Goal: Task Accomplishment & Management: Use online tool/utility

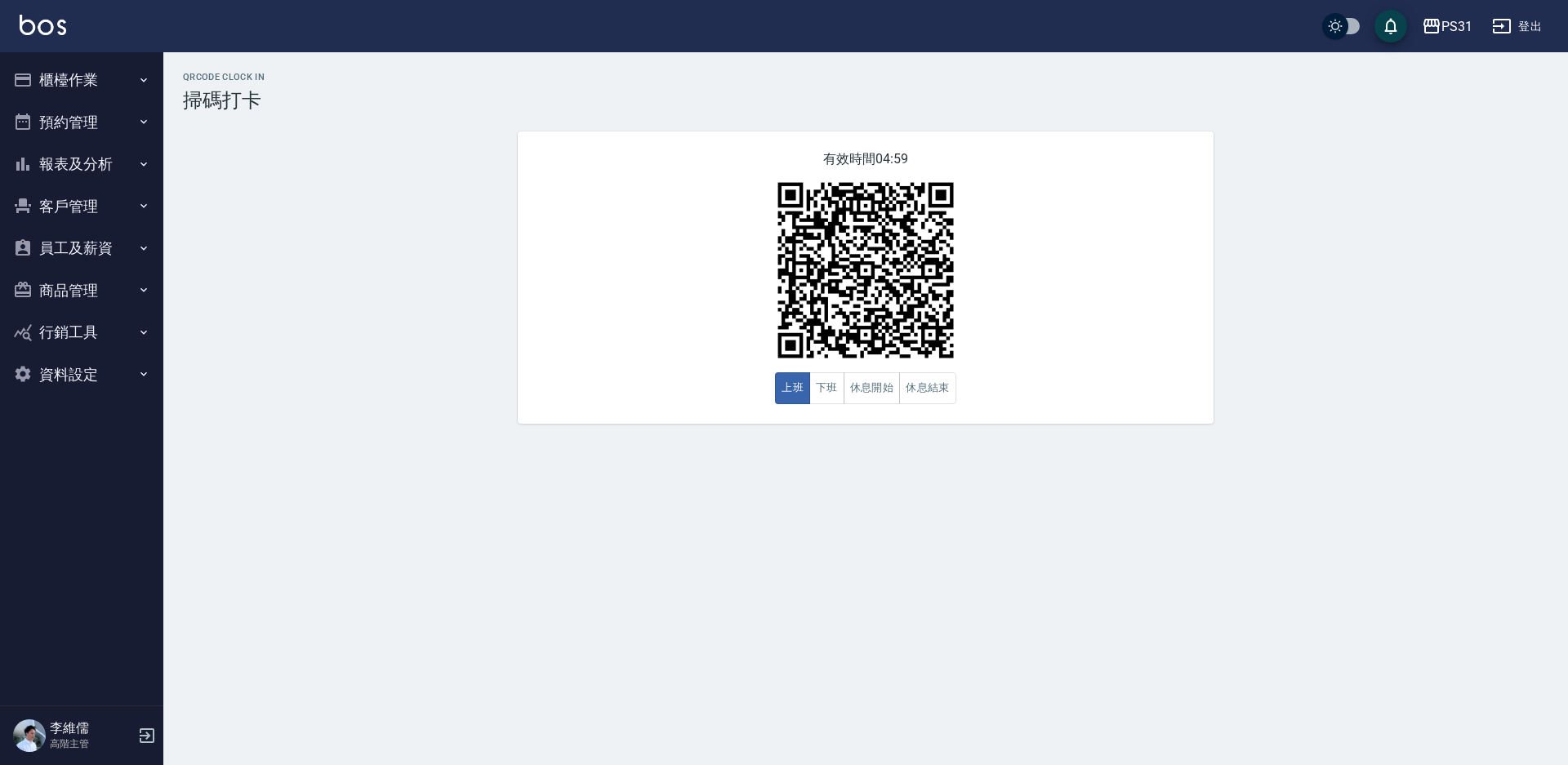
click at [91, 73] on button "櫃檯作業" at bounding box center [81, 80] width 150 height 42
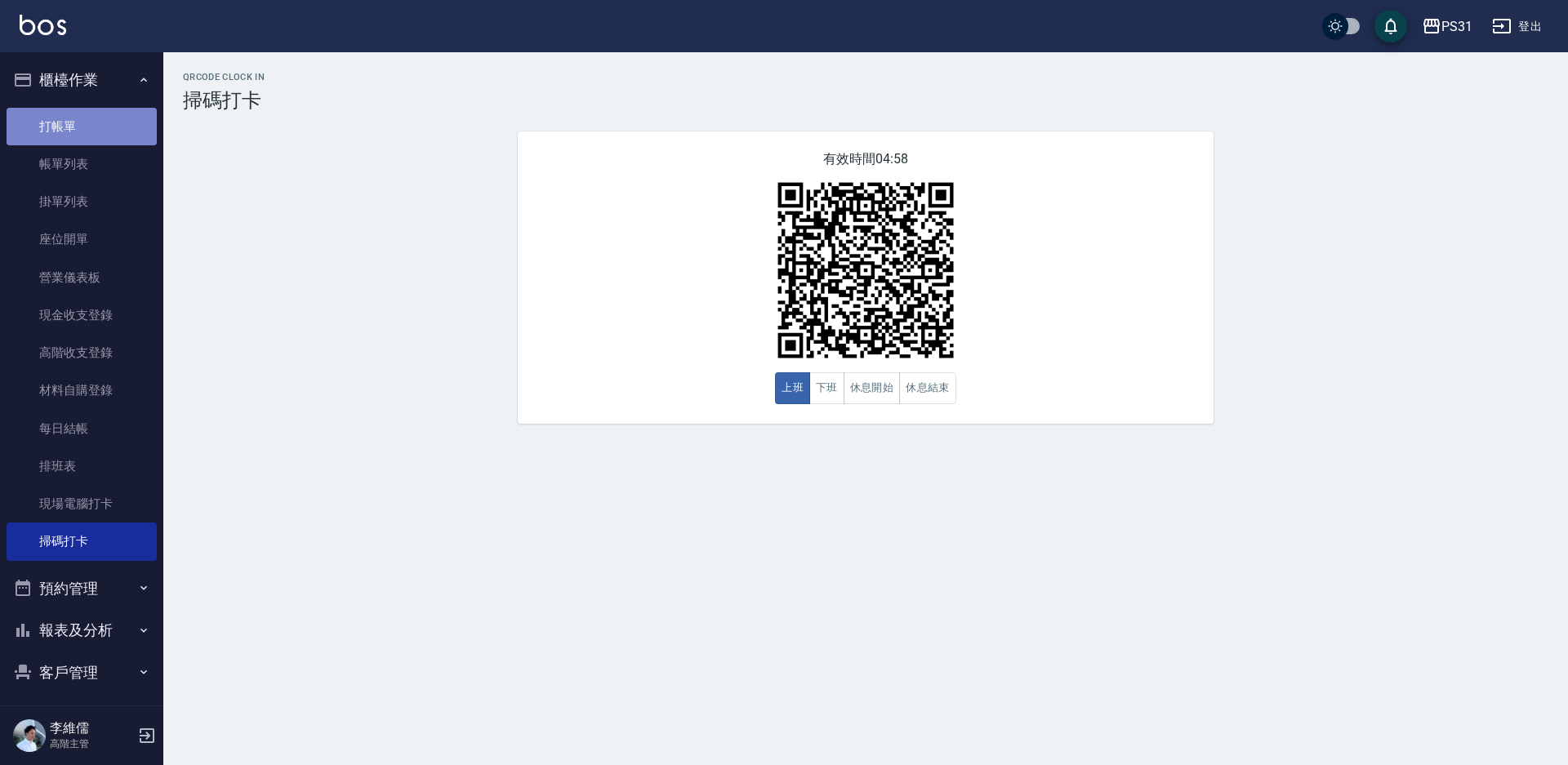
click at [91, 131] on link "打帳單" at bounding box center [81, 126] width 150 height 37
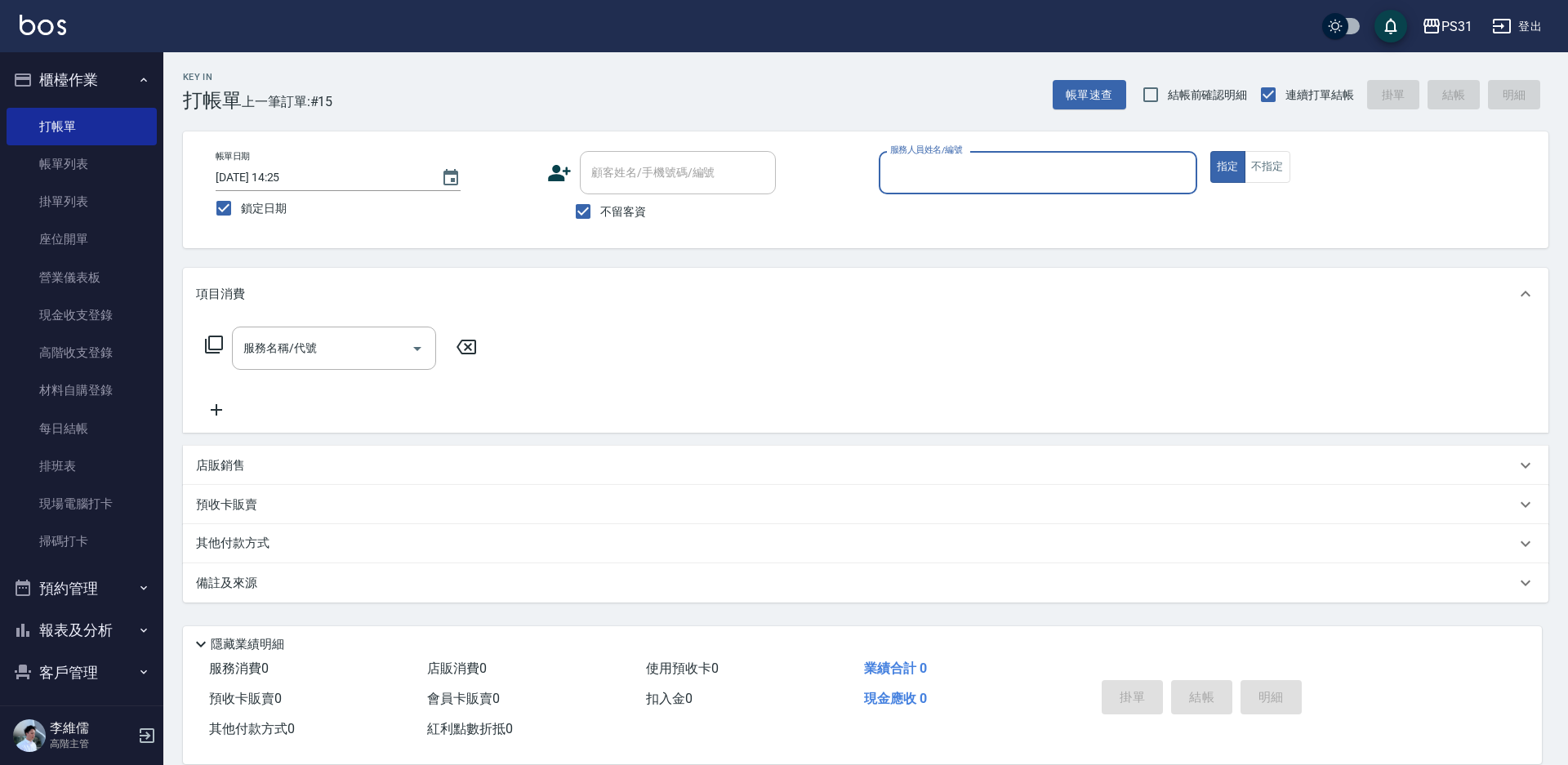
click at [969, 179] on input "服務人員姓名/編號" at bounding box center [1038, 173] width 304 height 29
type input "10"
type button "true"
type input "Zhan-10"
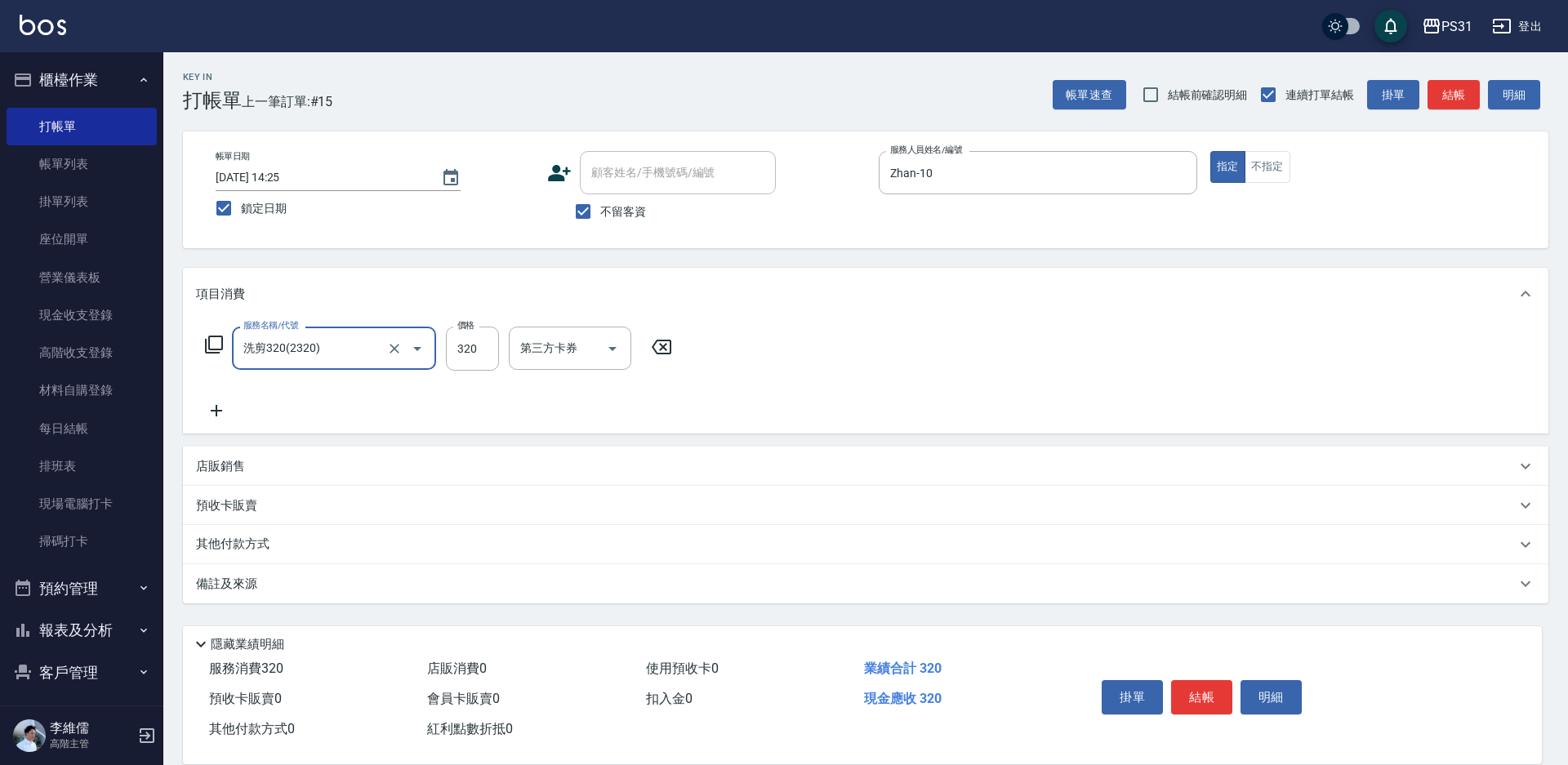
type input "洗剪320(2320)"
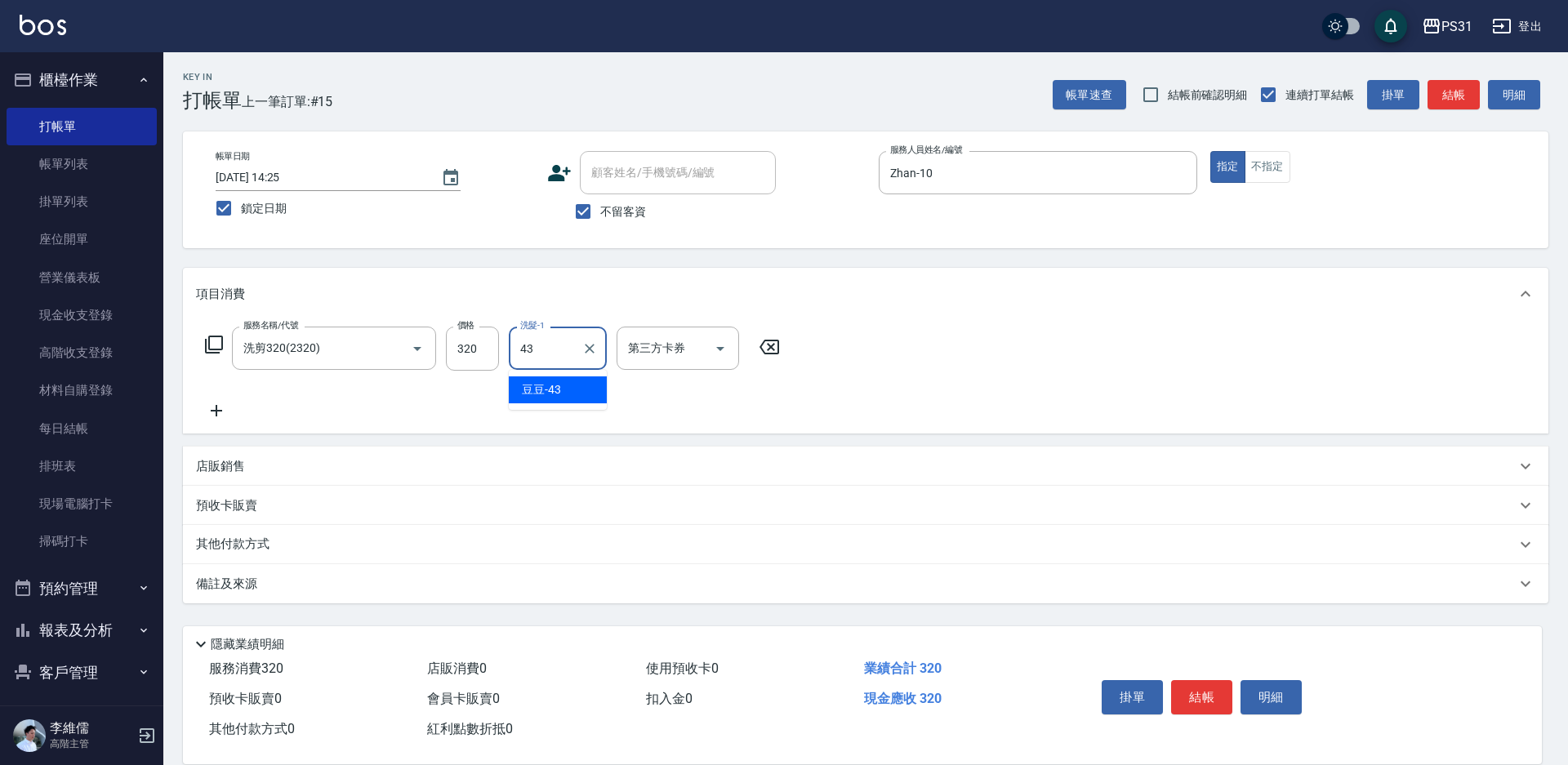
type input "豆豆-43"
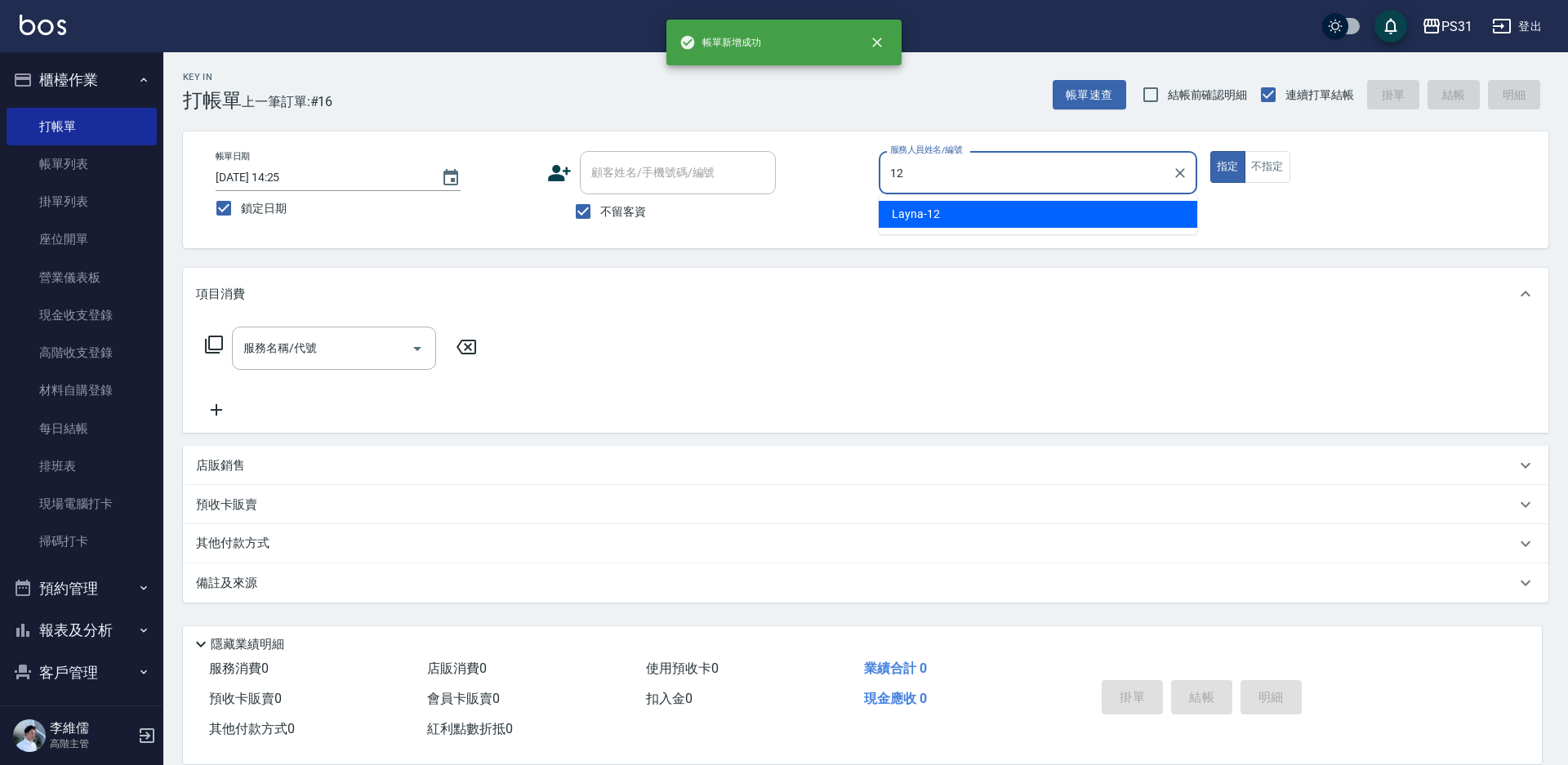
type input "Layna-12"
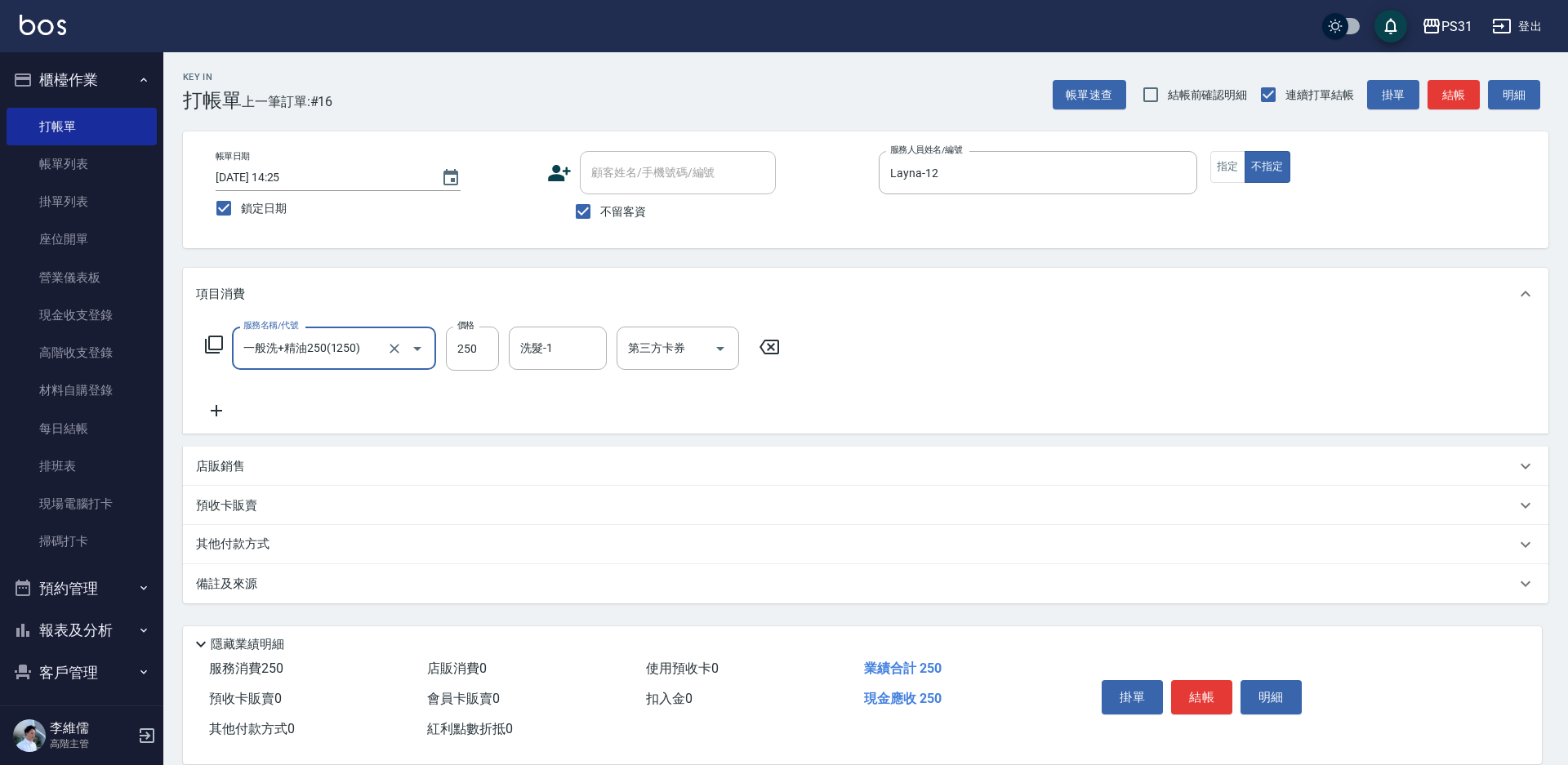
type input "一般洗+精油250(1250)"
type input "[PERSON_NAME]-32"
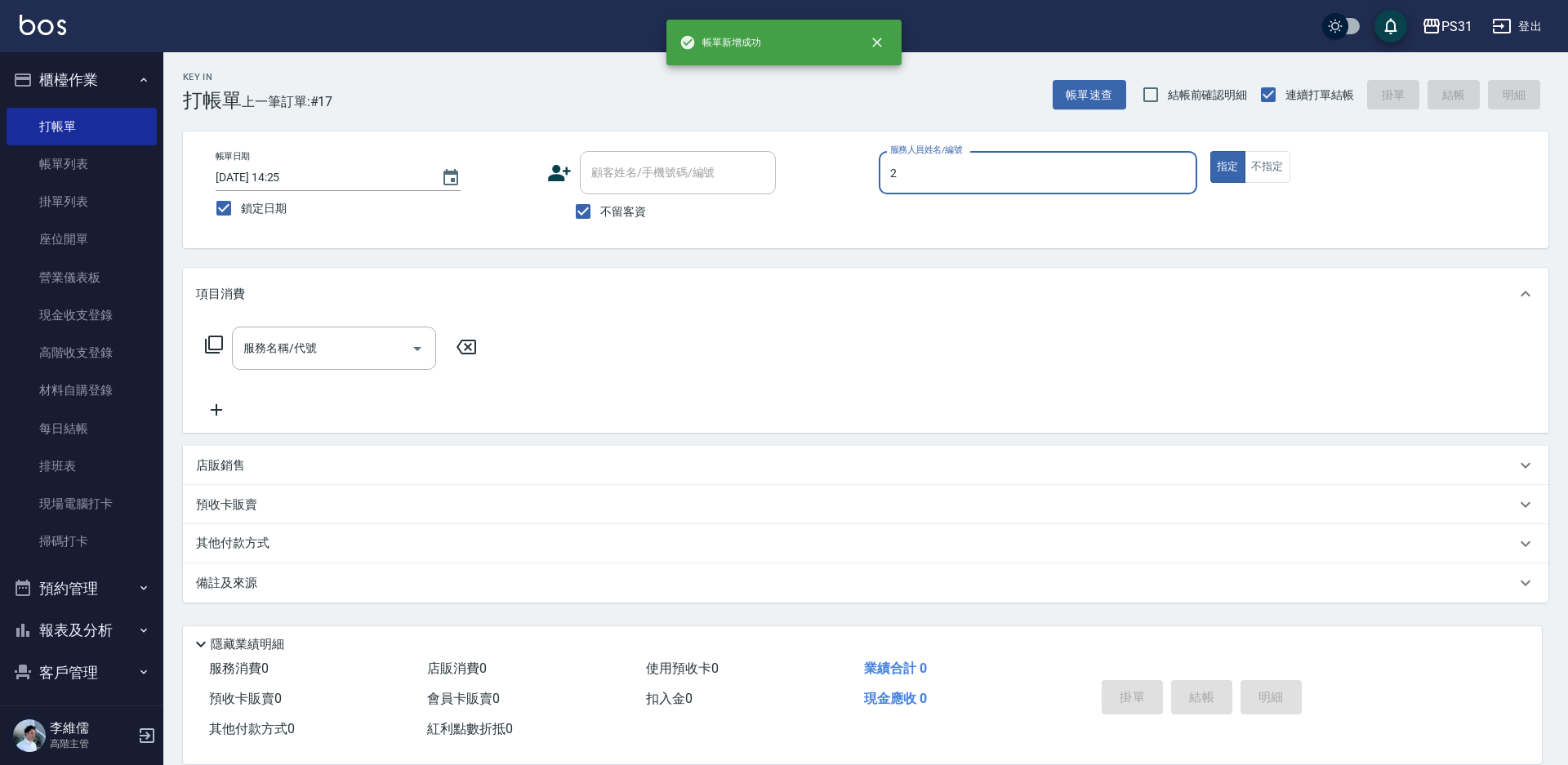
type input "Bille-2"
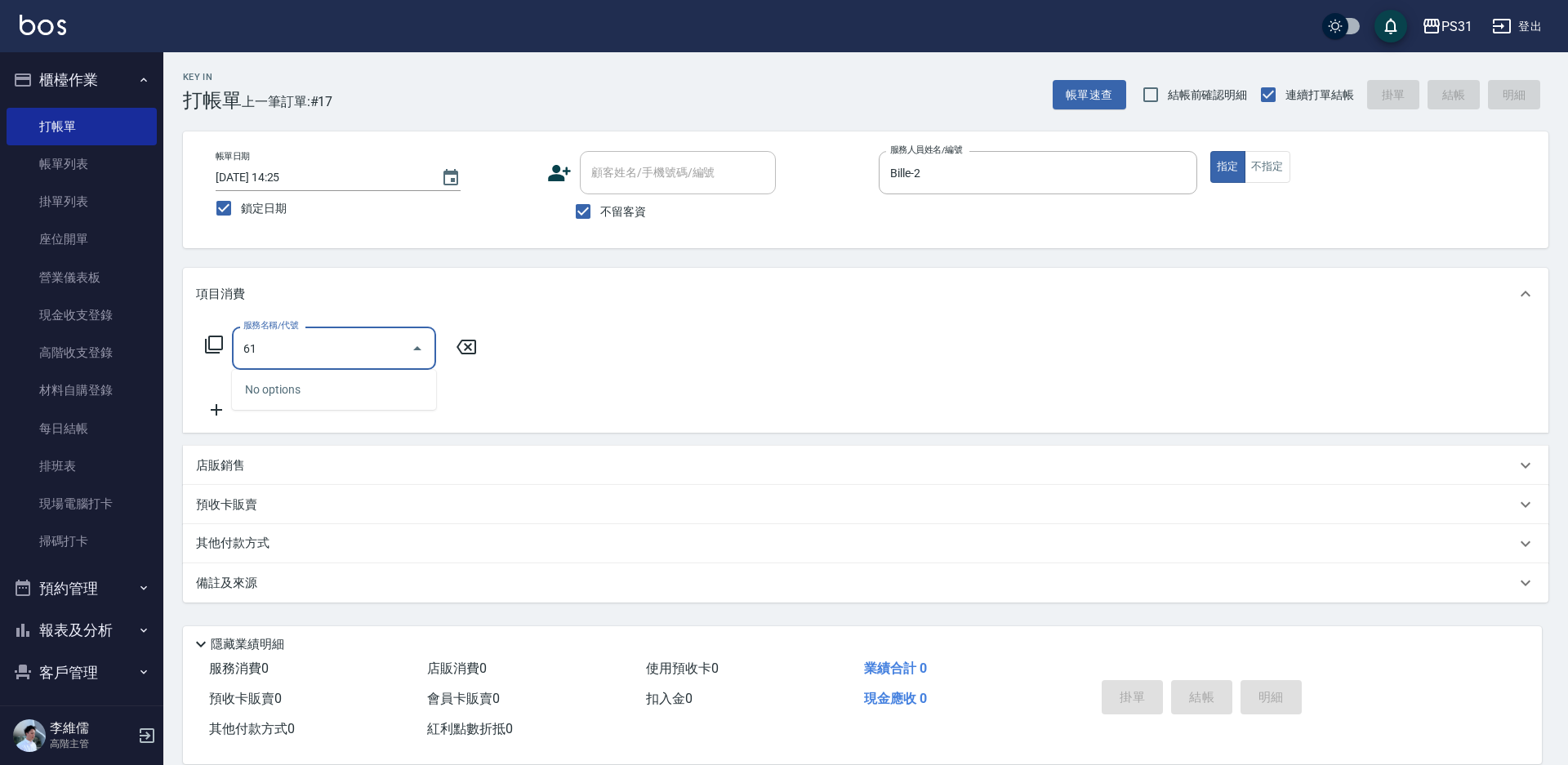
type input "6"
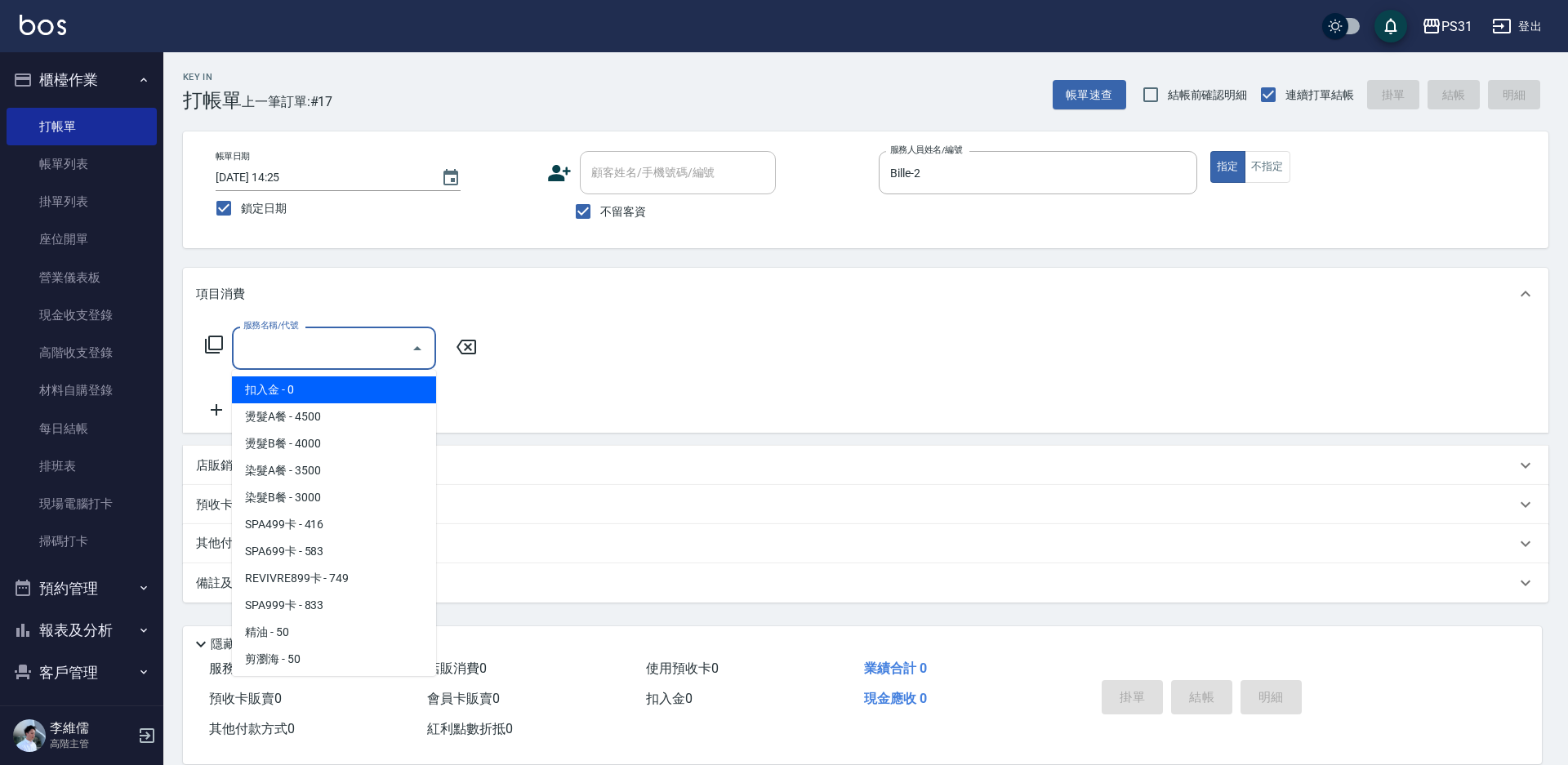
click at [211, 340] on icon at bounding box center [214, 345] width 20 height 20
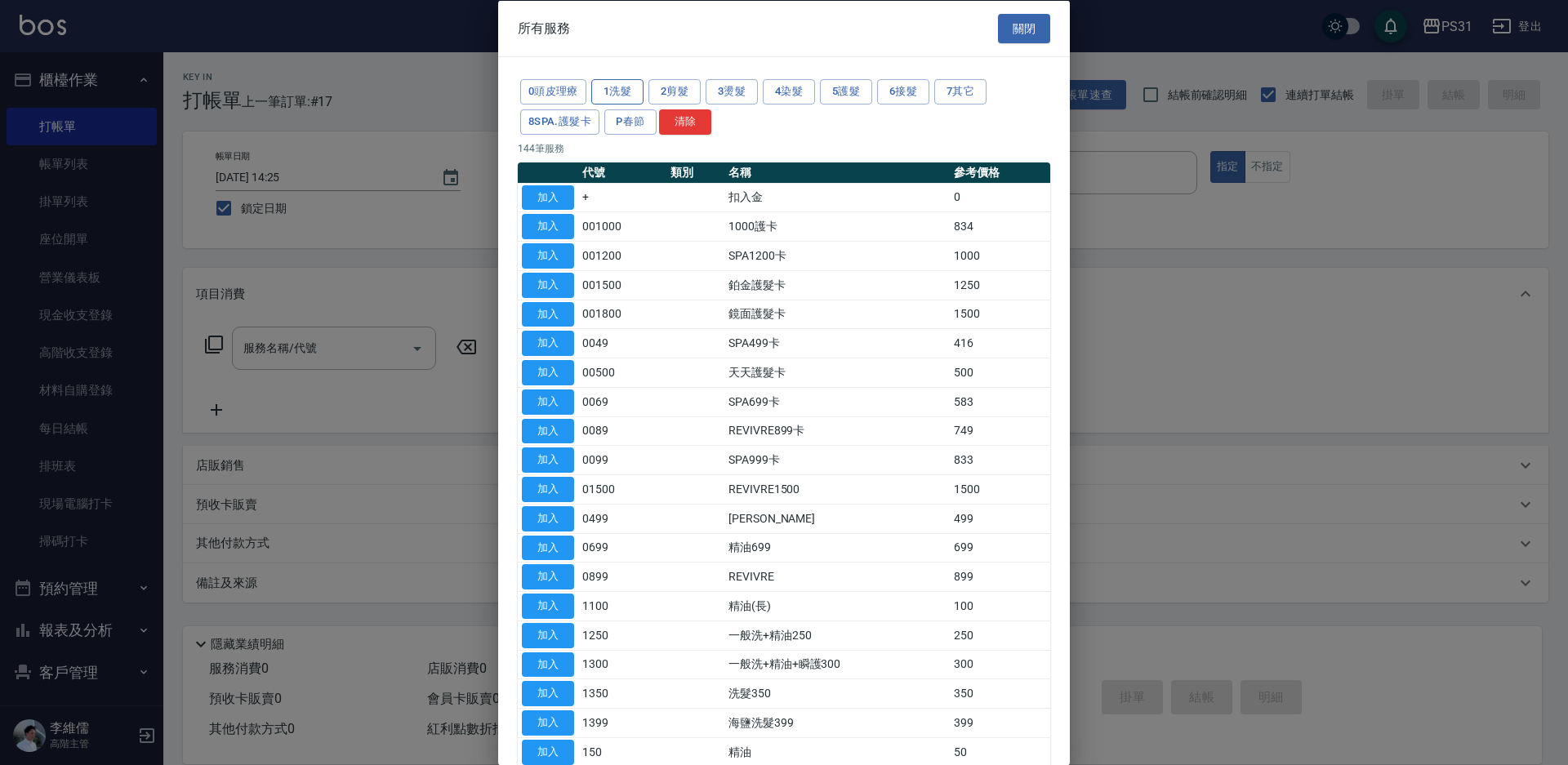
click at [627, 95] on button "1洗髮" at bounding box center [617, 92] width 53 height 26
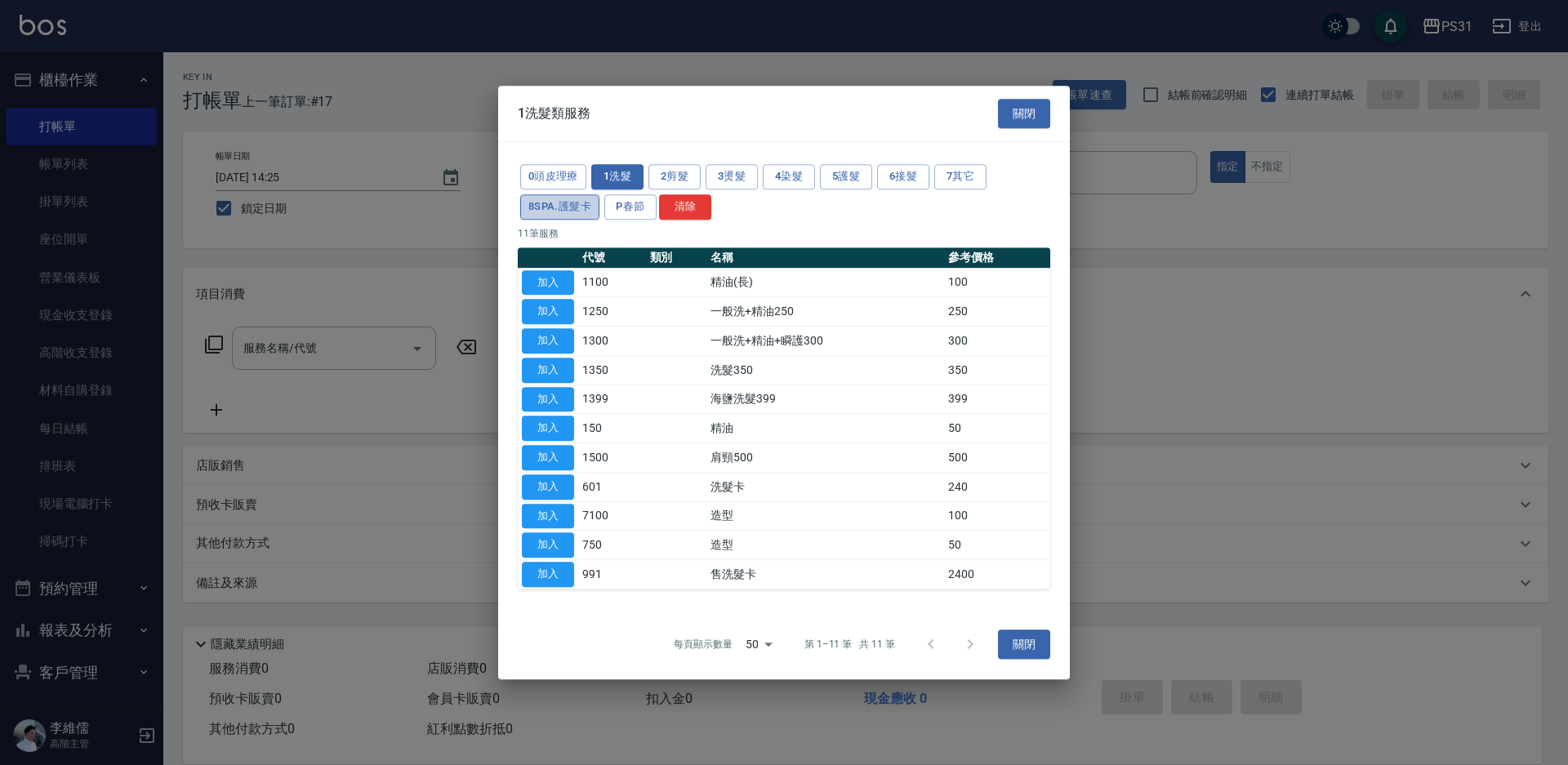
click at [579, 197] on button "8SPA.護髮卡" at bounding box center [560, 206] width 79 height 26
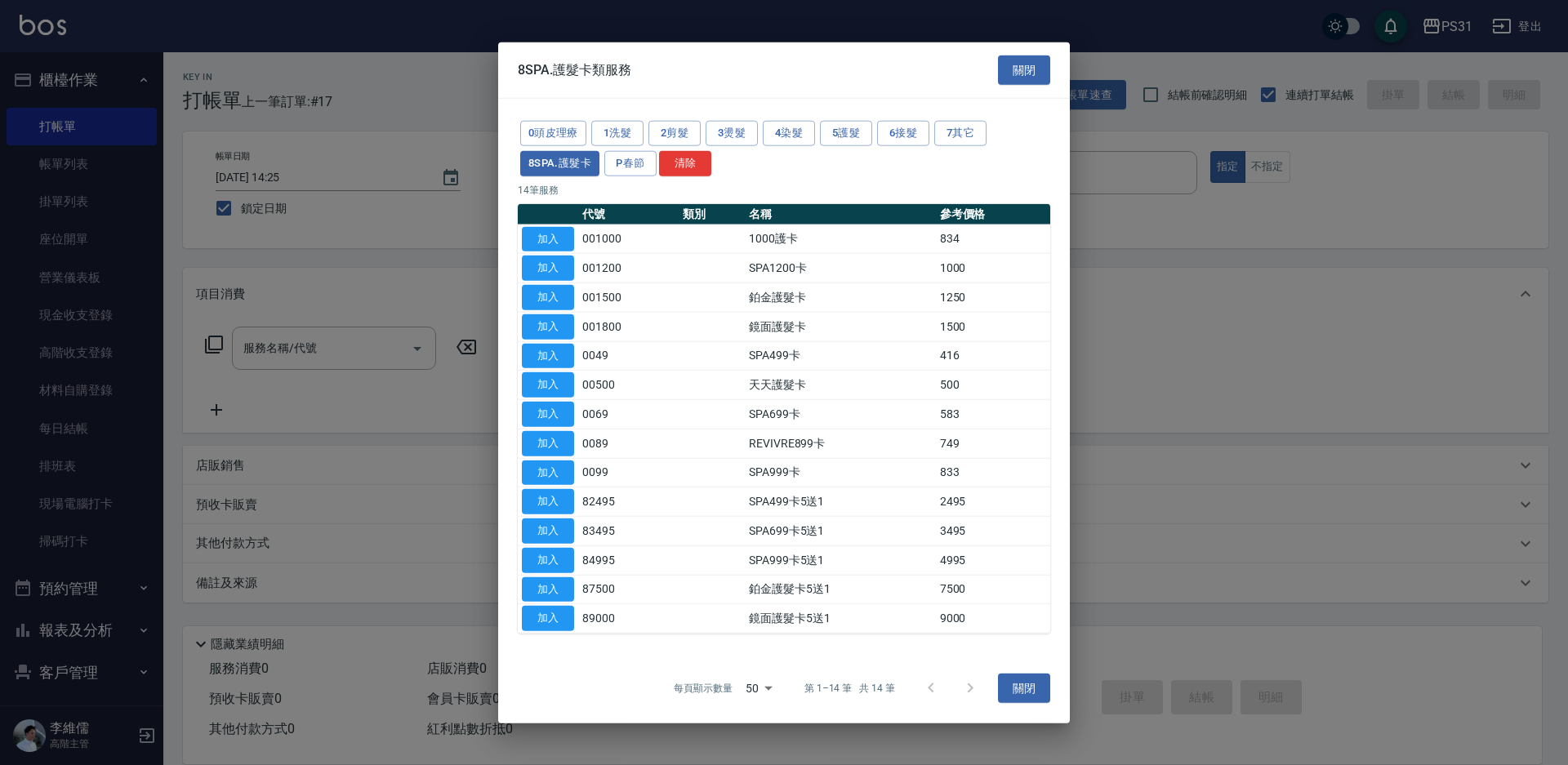
click at [784, 414] on td "SPA699卡" at bounding box center [840, 414] width 191 height 30
click at [560, 410] on button "加入" at bounding box center [547, 414] width 53 height 26
type input "SPA699卡(0069)"
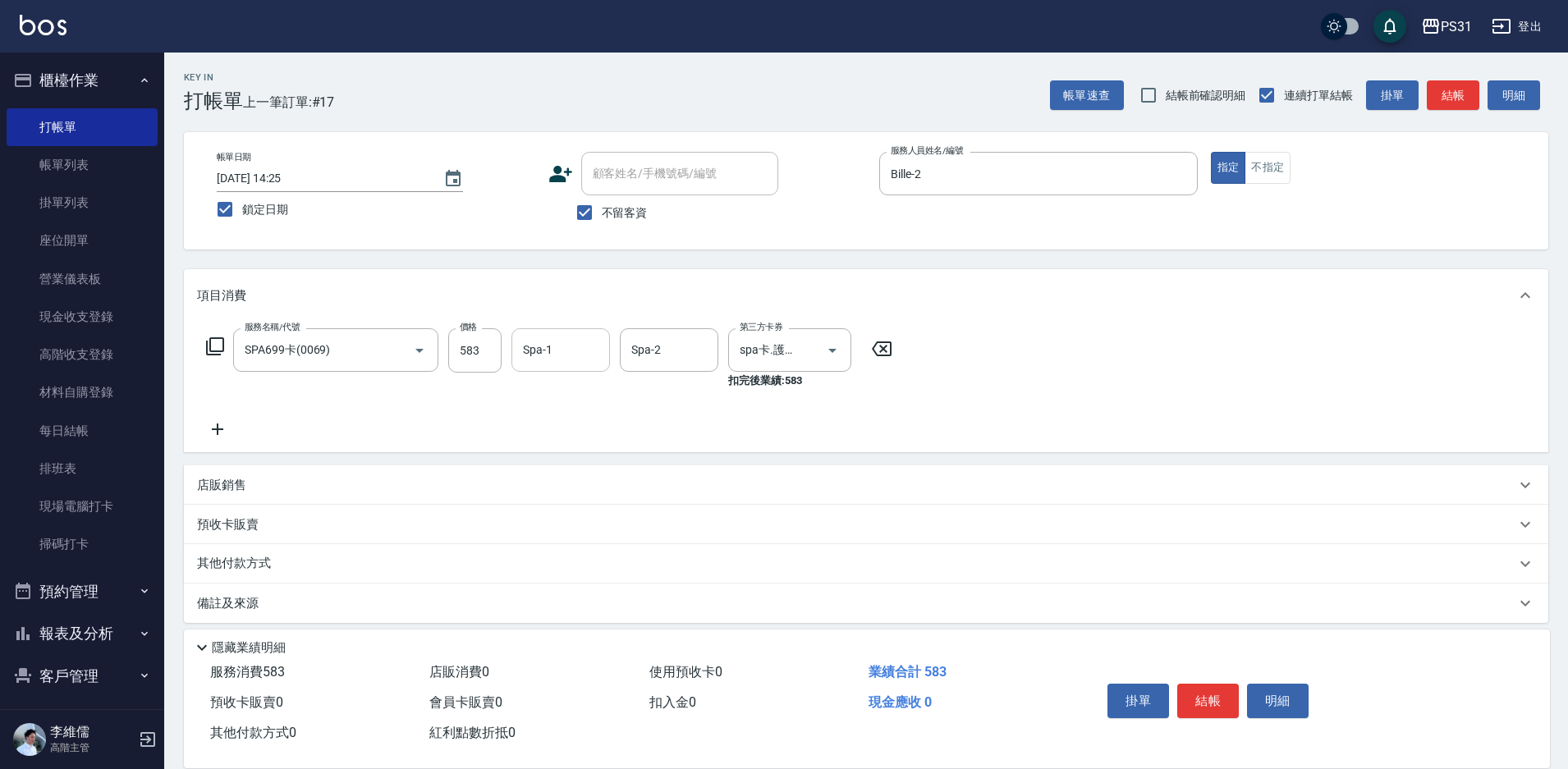
click at [564, 366] on div "Spa-1" at bounding box center [561, 349] width 99 height 43
type input "羊羊-23"
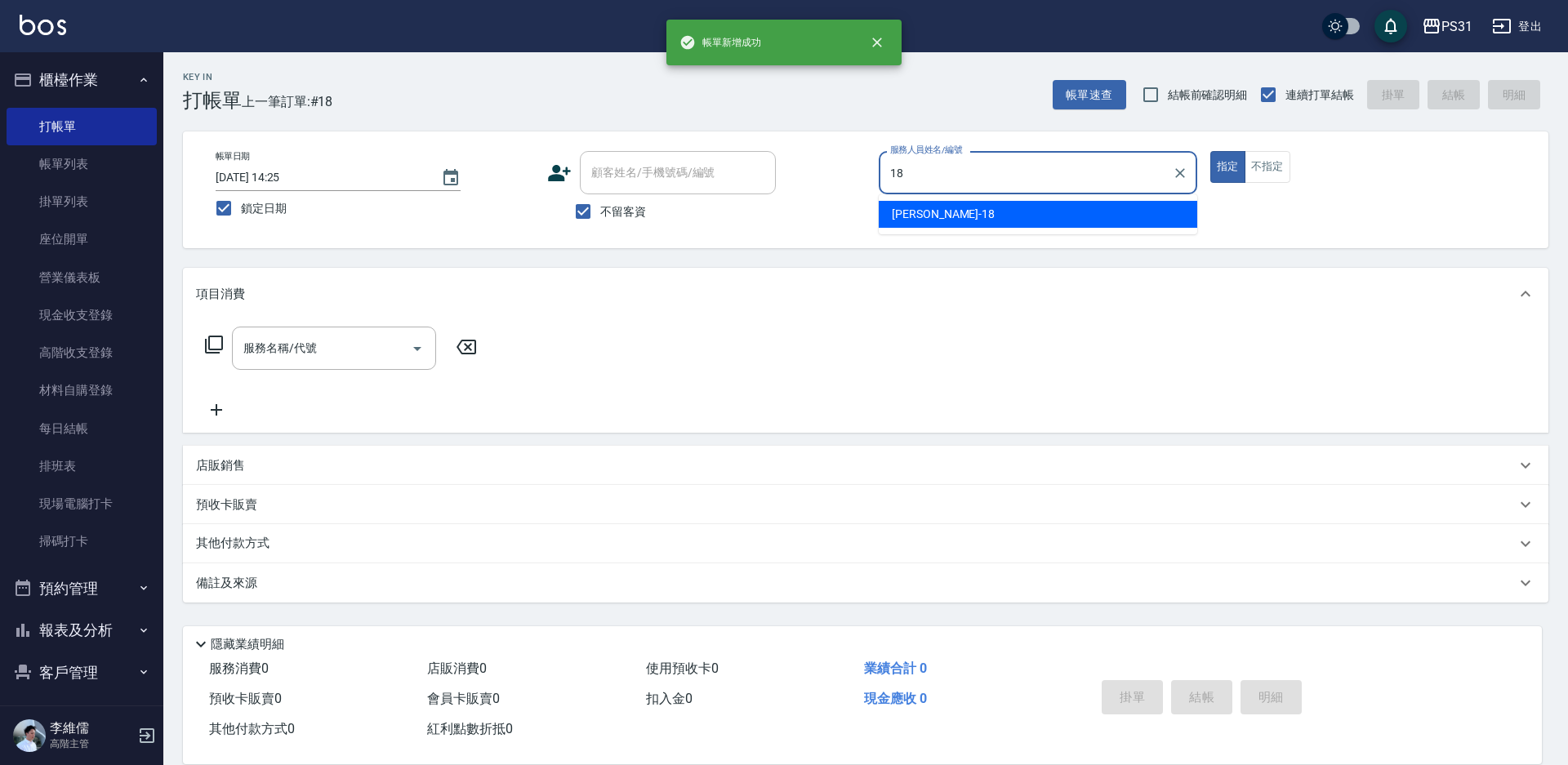
type input "[PERSON_NAME]-18"
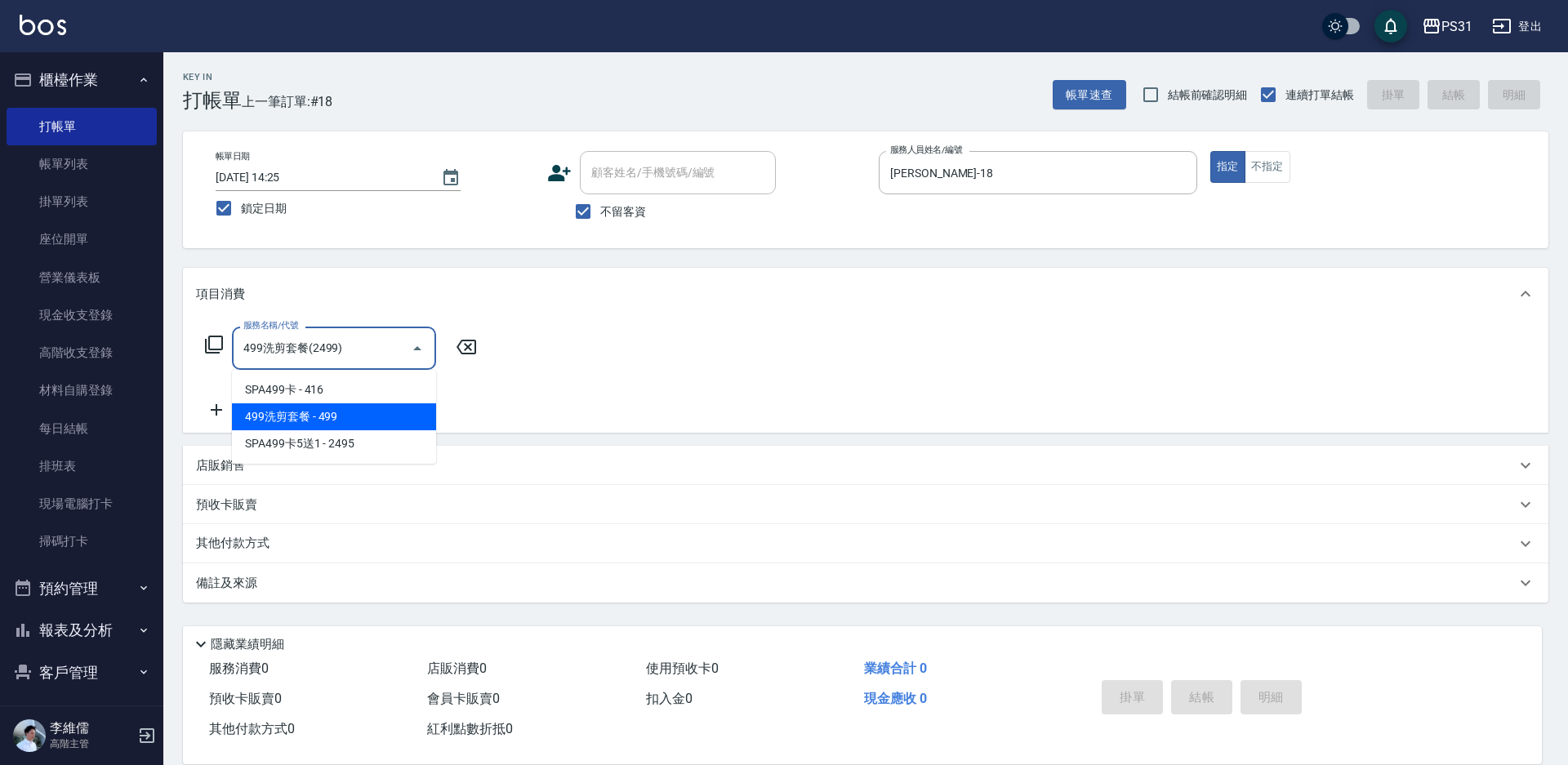
type input "499洗剪套餐(2499)"
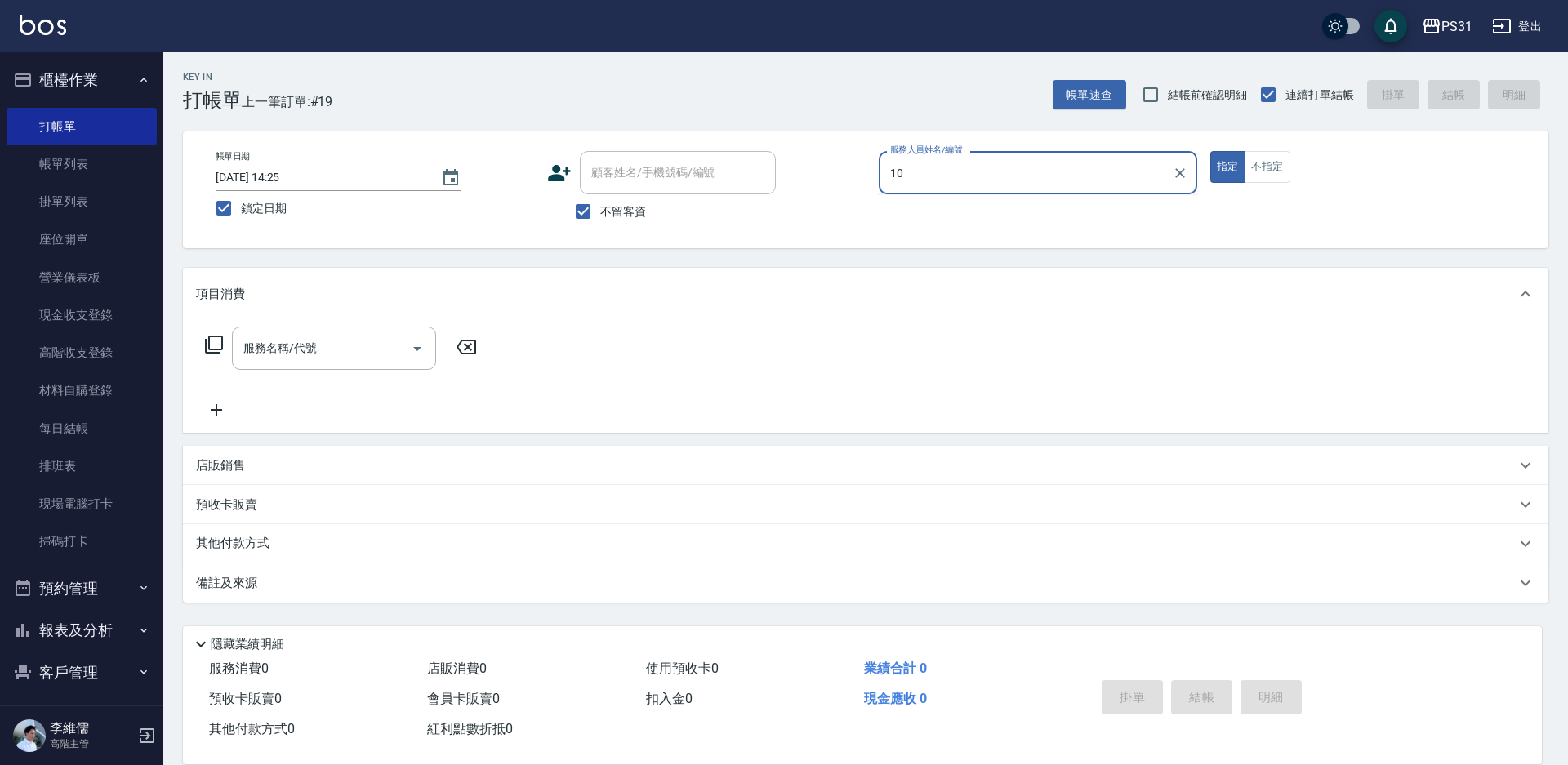
type input "Zhan-10"
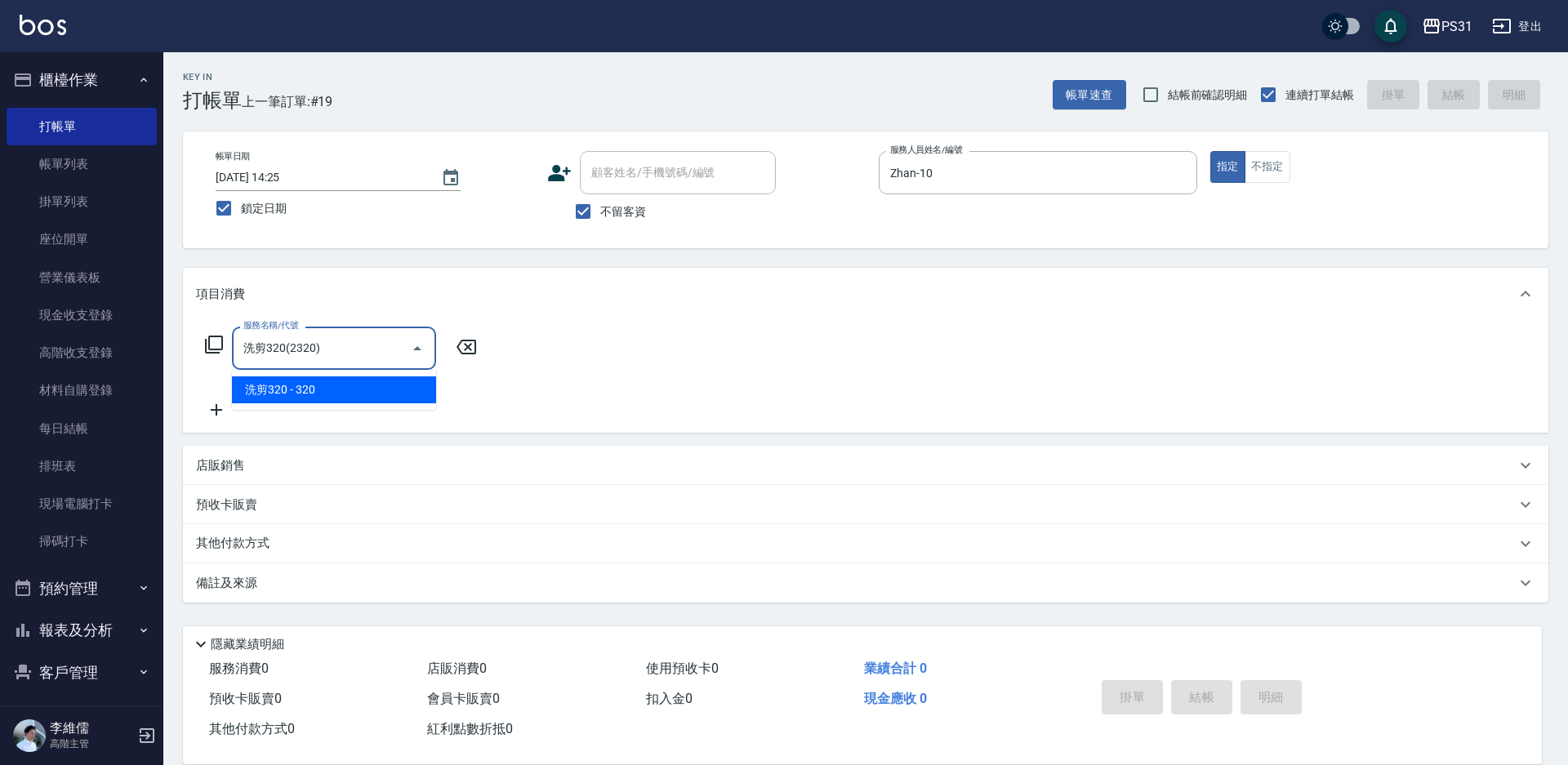
type input "洗剪320(2320)"
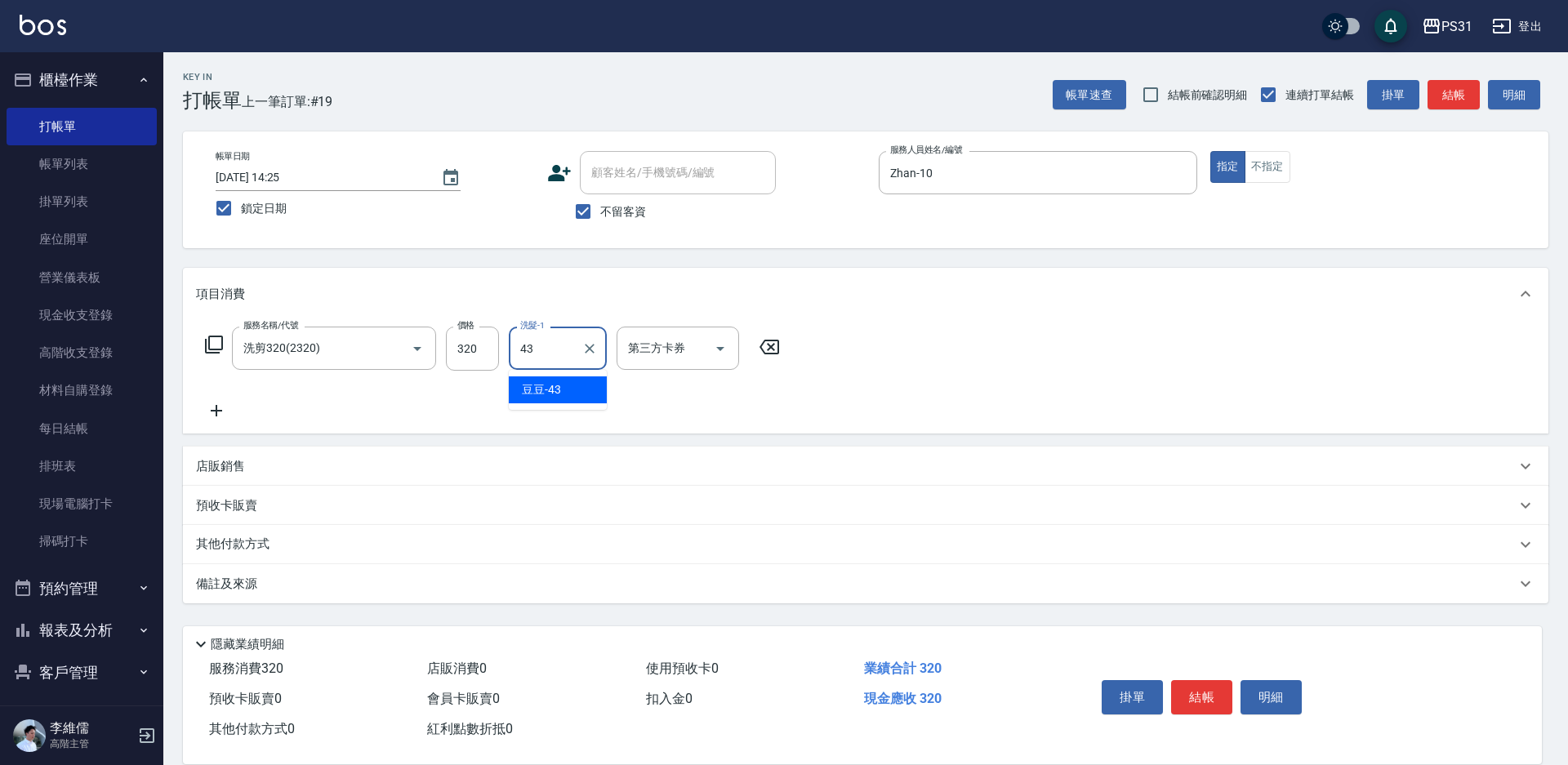
type input "豆豆-43"
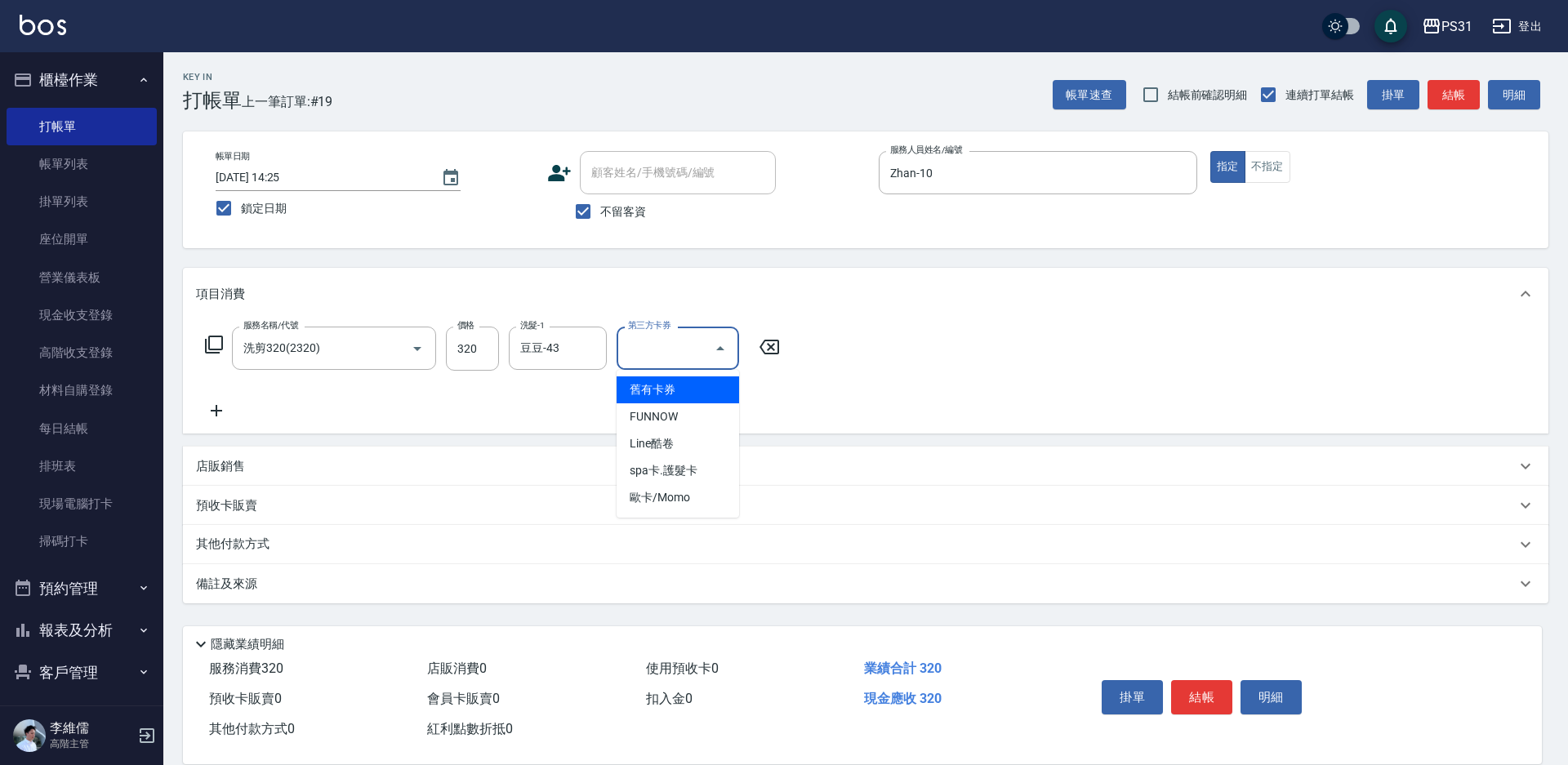
type input "舊有卡券"
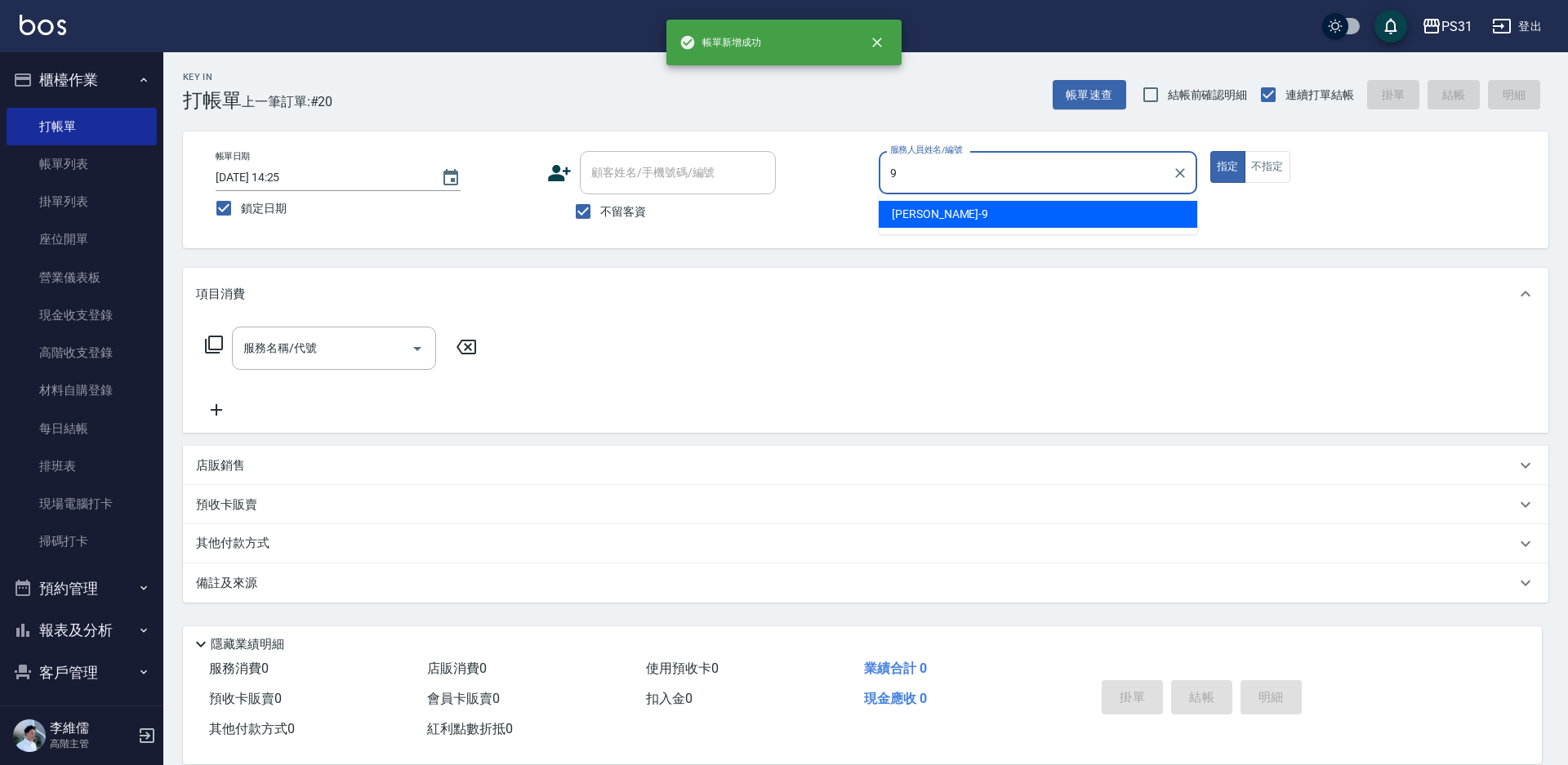
type input "JOJO-9"
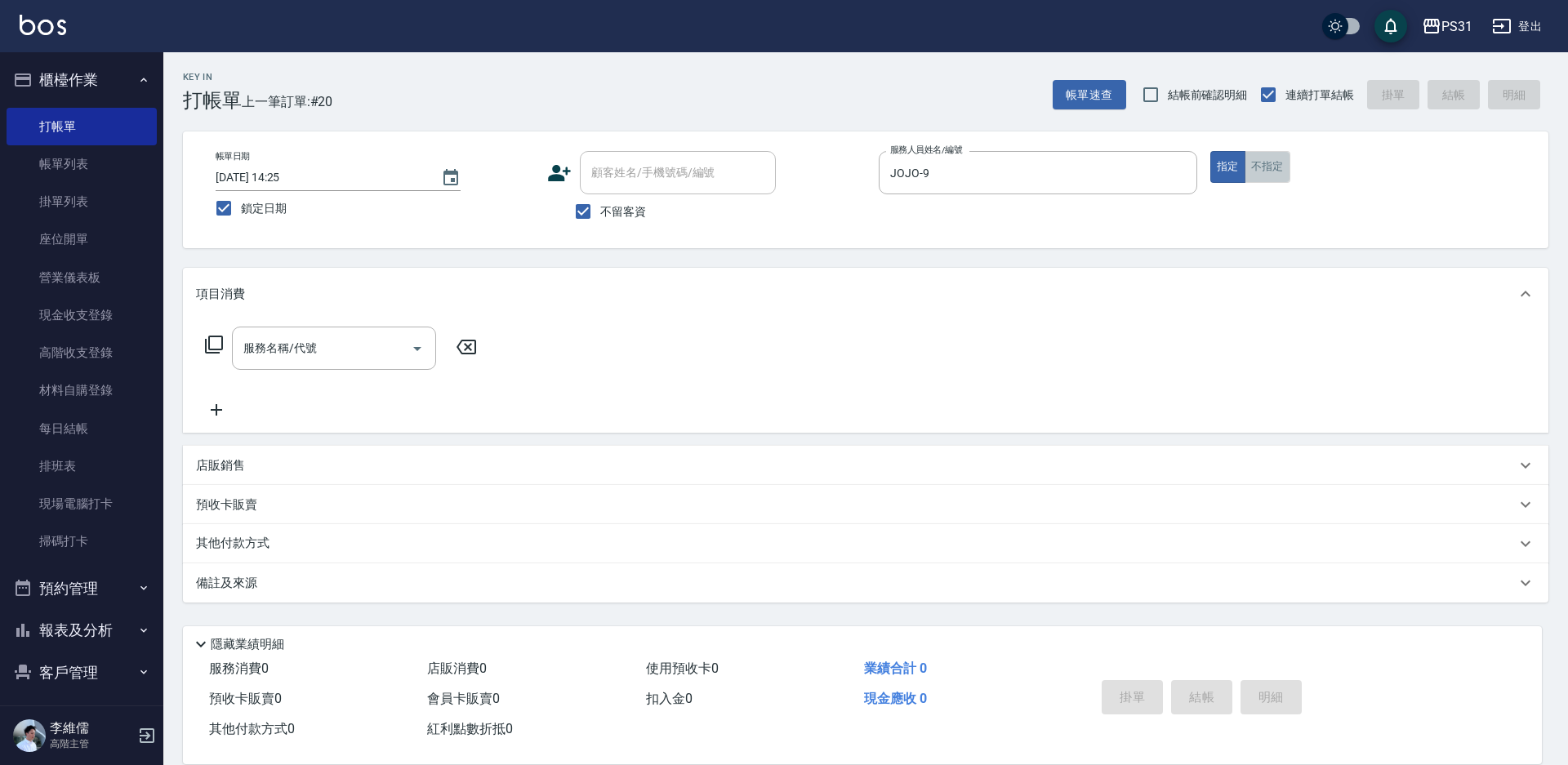
click at [1110, 153] on button "不指定" at bounding box center [1267, 166] width 46 height 32
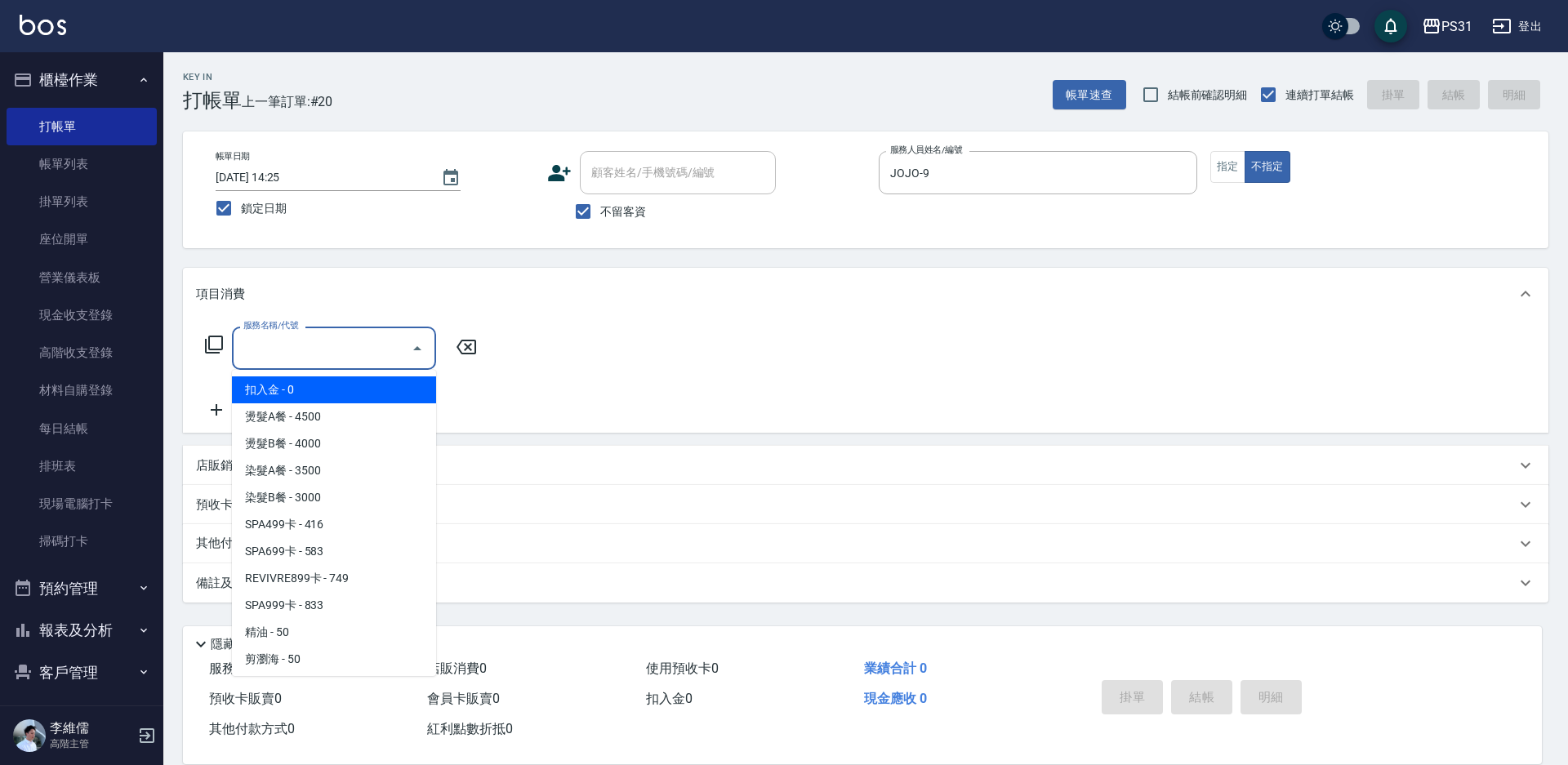
click at [337, 342] on input "服務名稱/代號" at bounding box center [322, 349] width 165 height 29
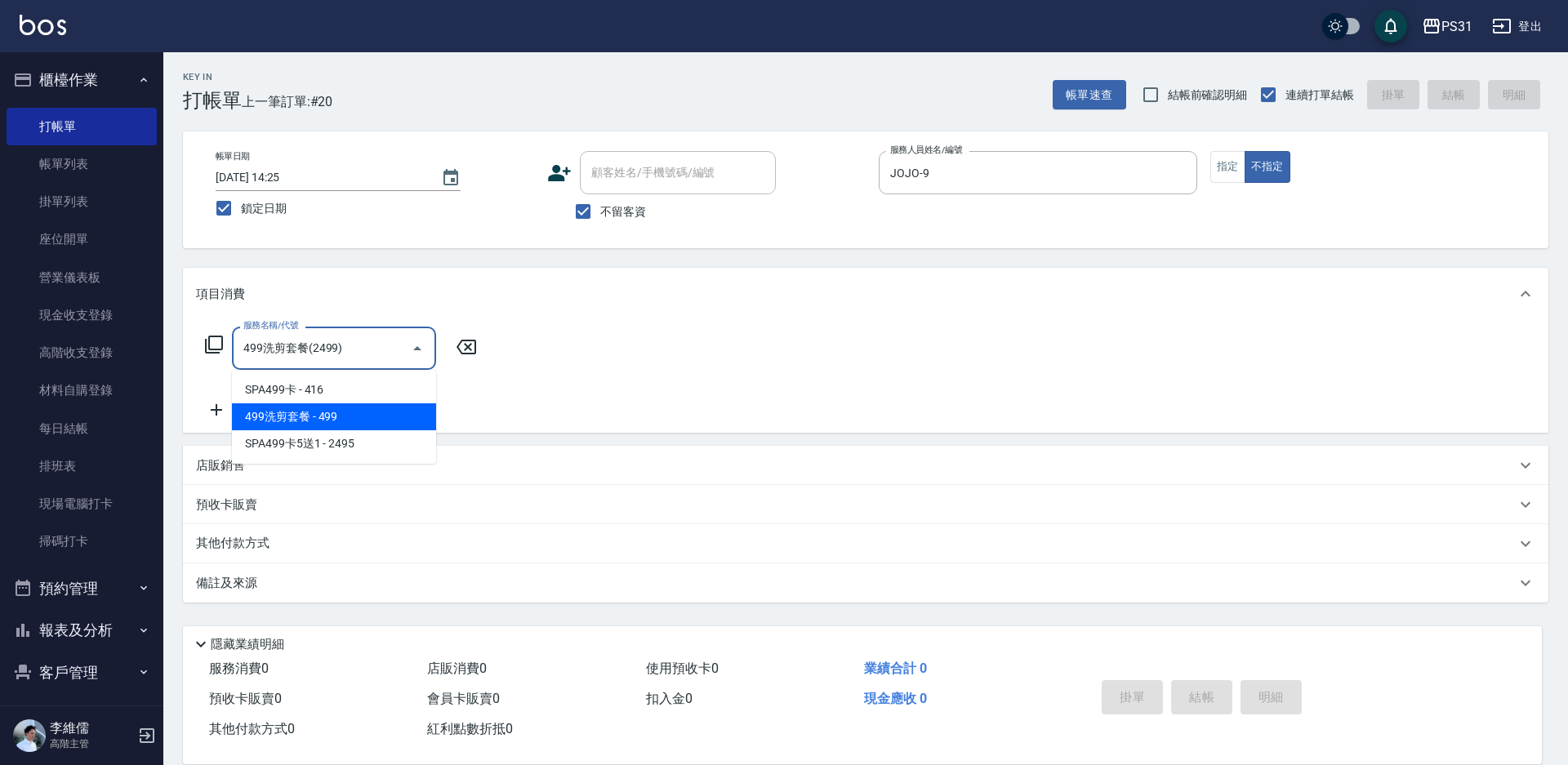
type input "499洗剪套餐(2499)"
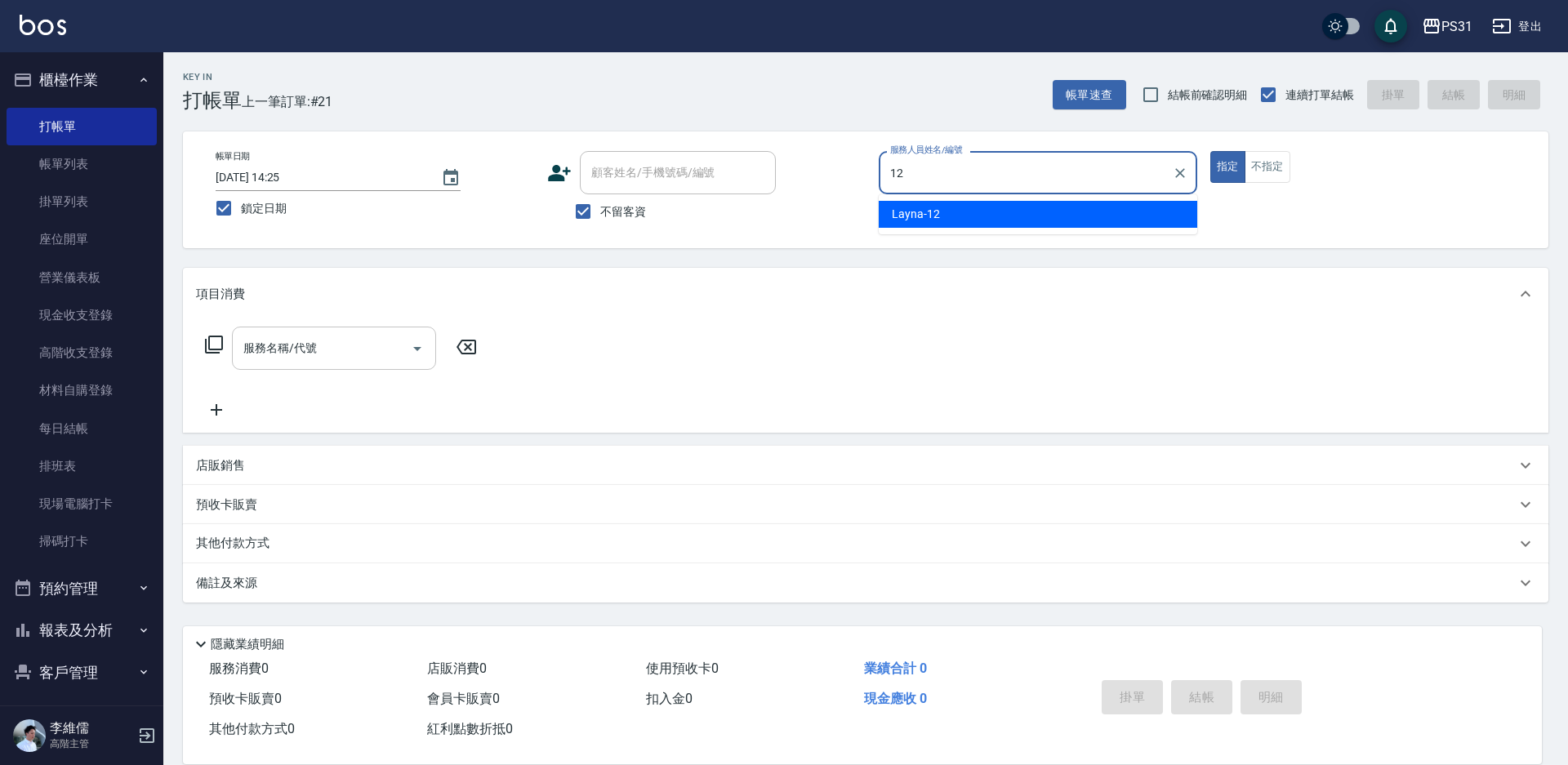
type input "Layna-12"
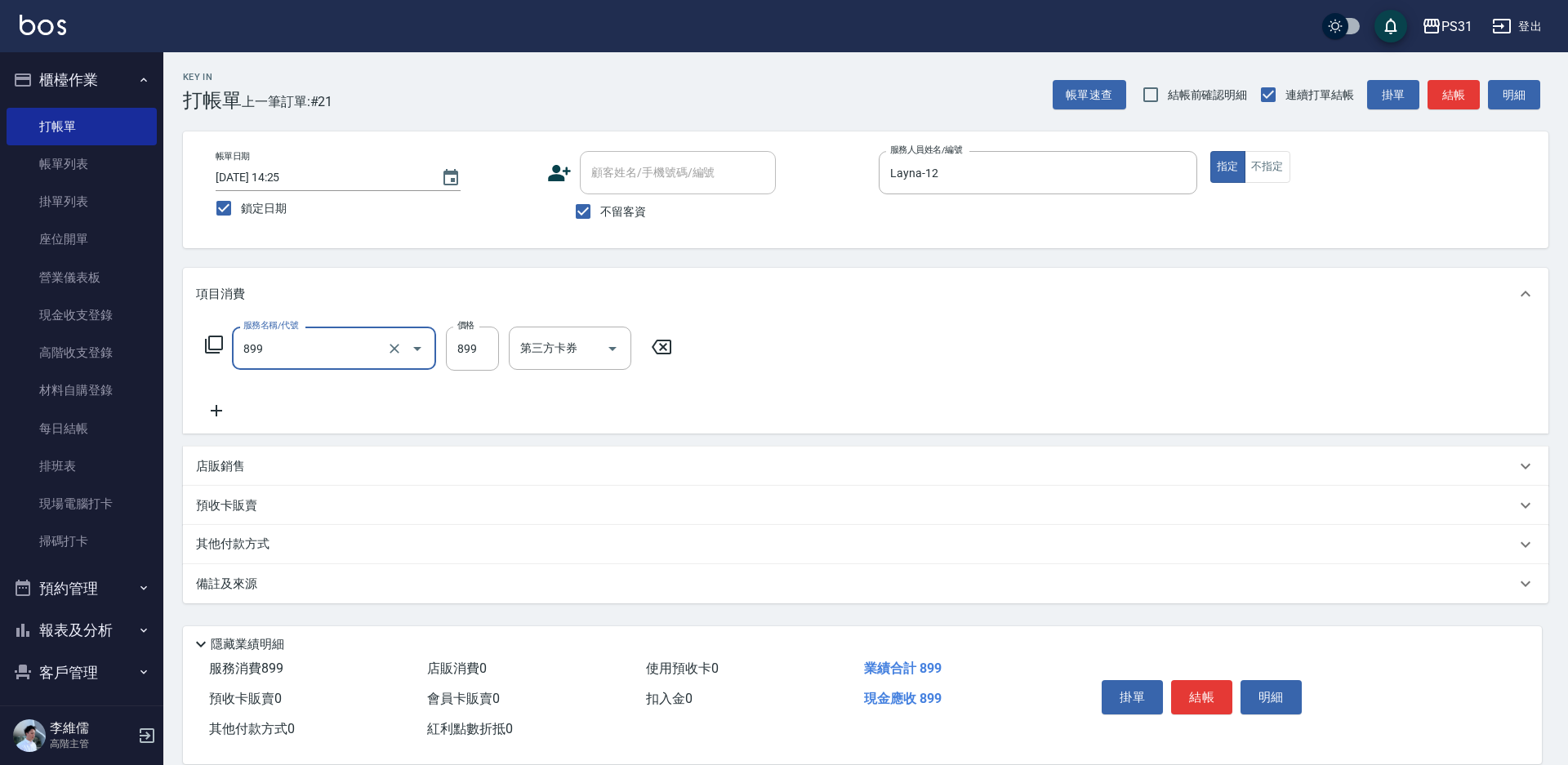
type input "899洗剪套餐(899)"
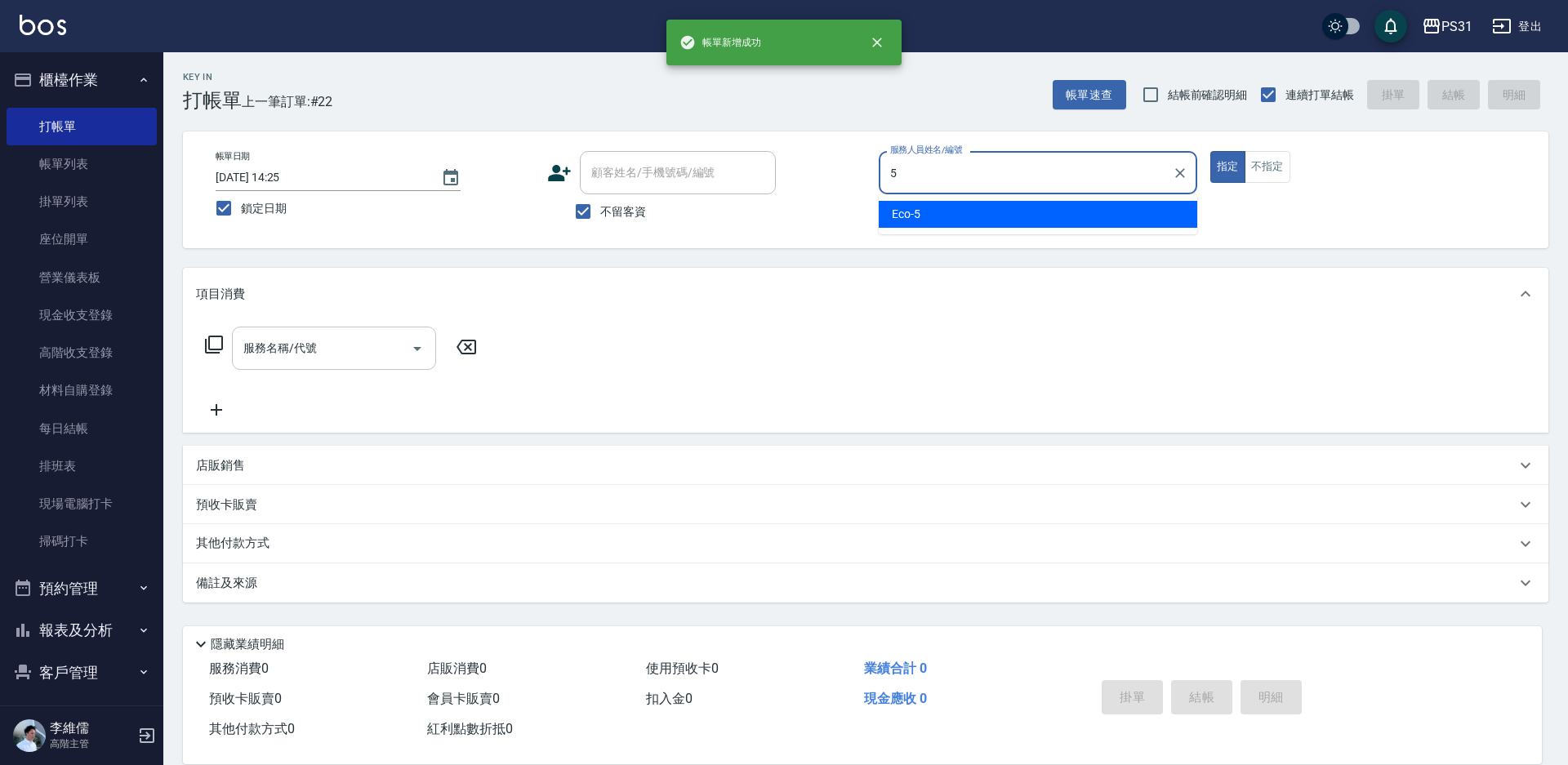
type input "Eco-5"
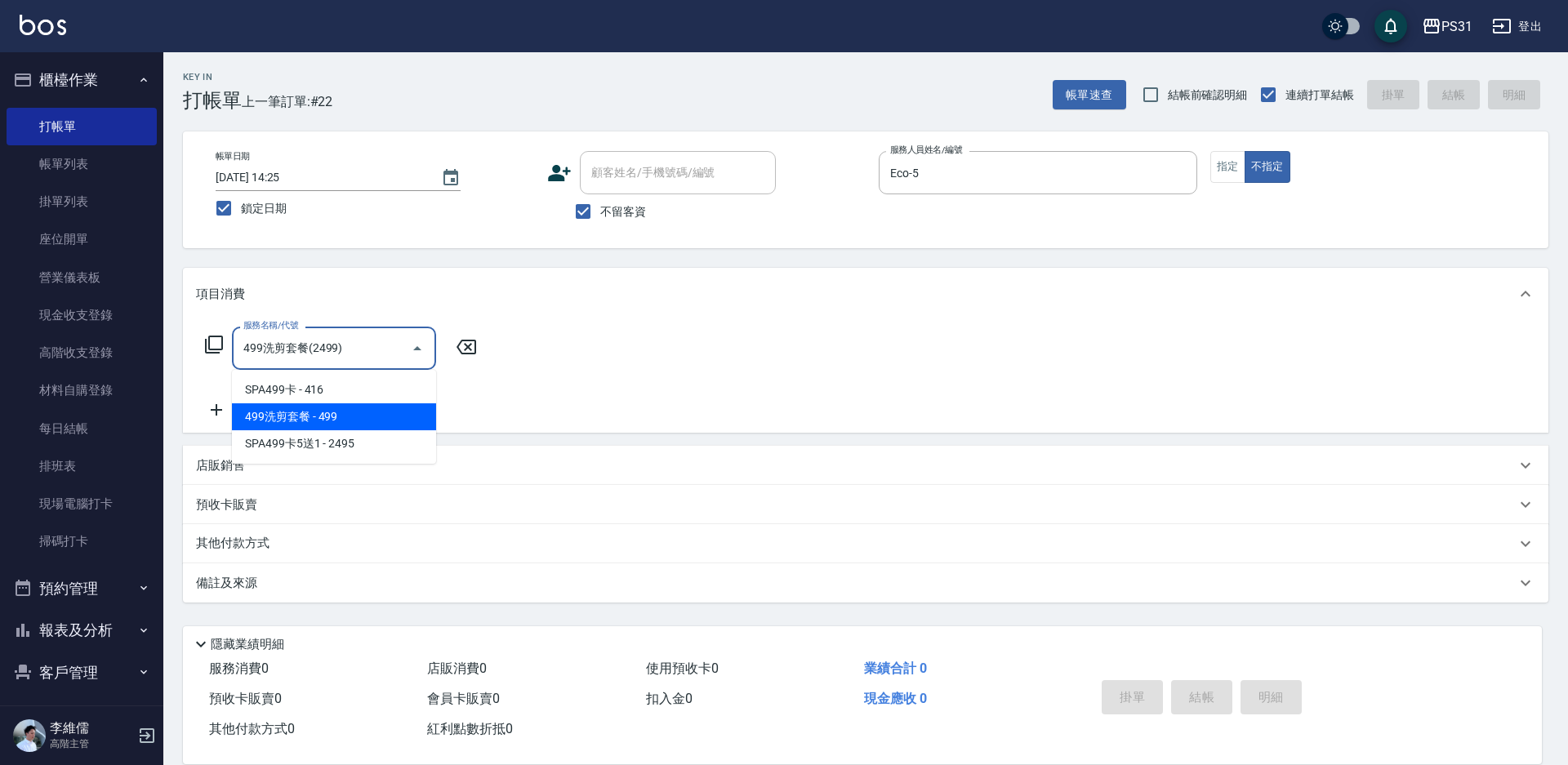
type input "499洗剪套餐(2499)"
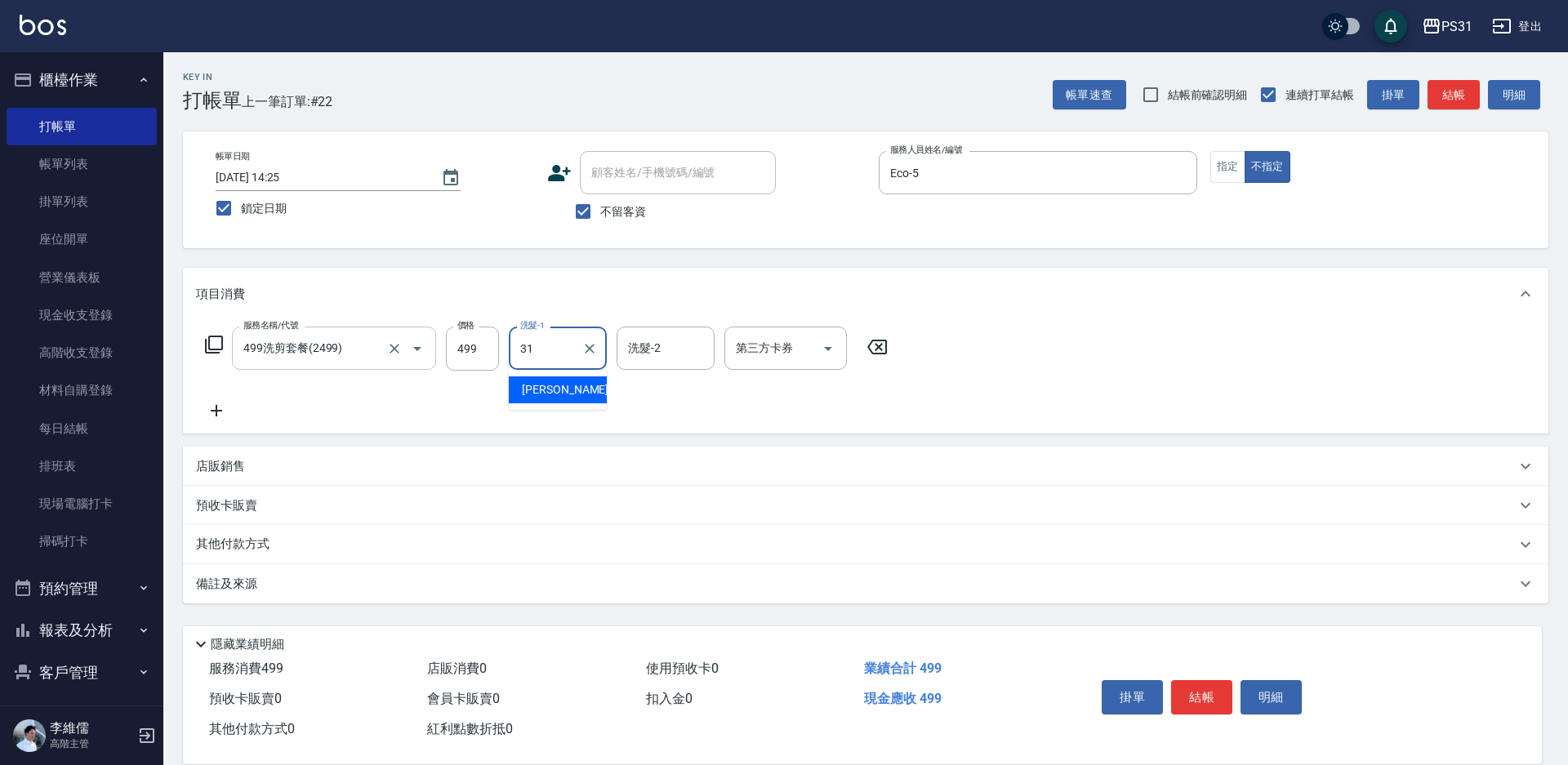
type input "[PERSON_NAME]-31"
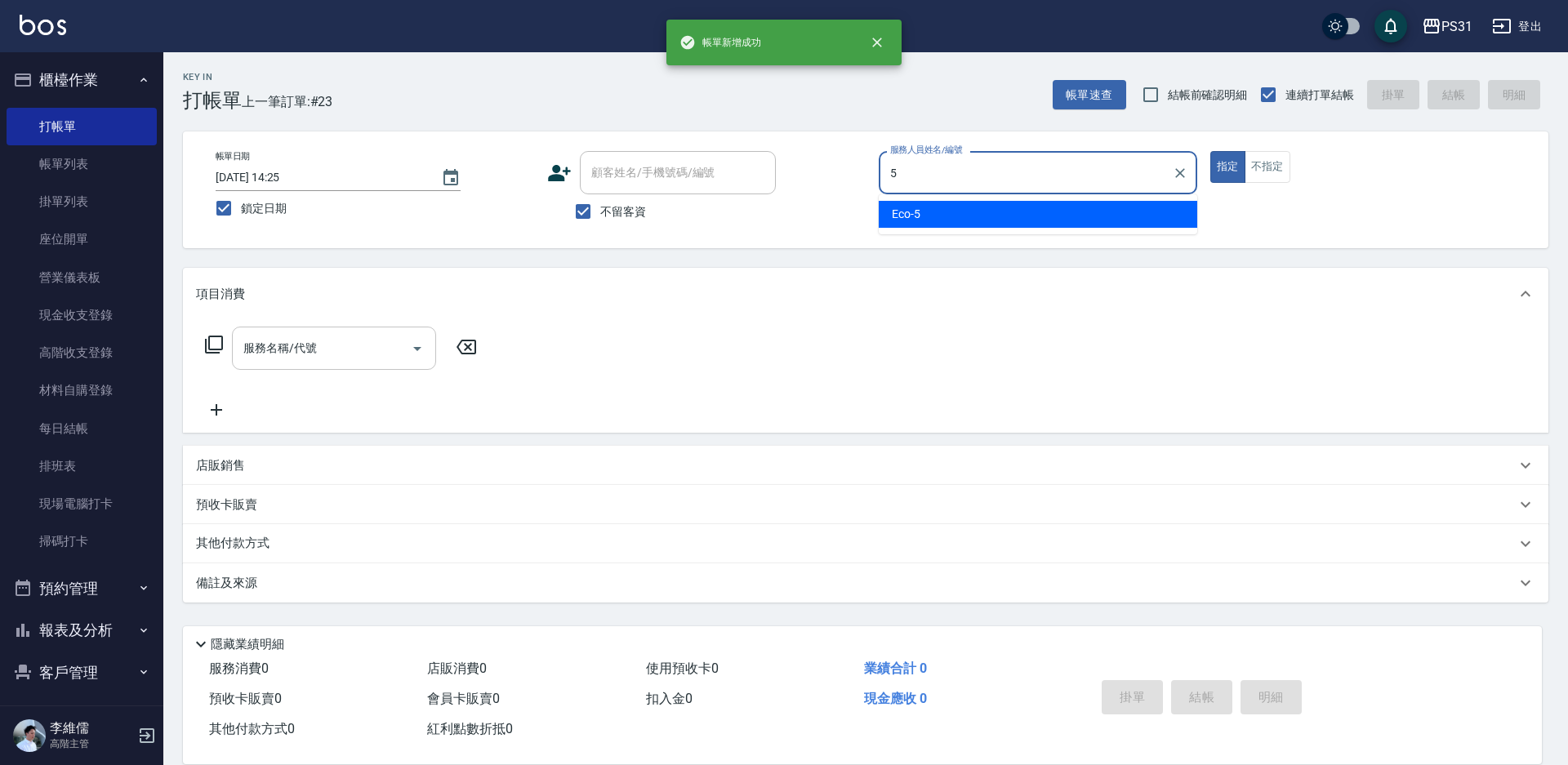
type input "Eco-5"
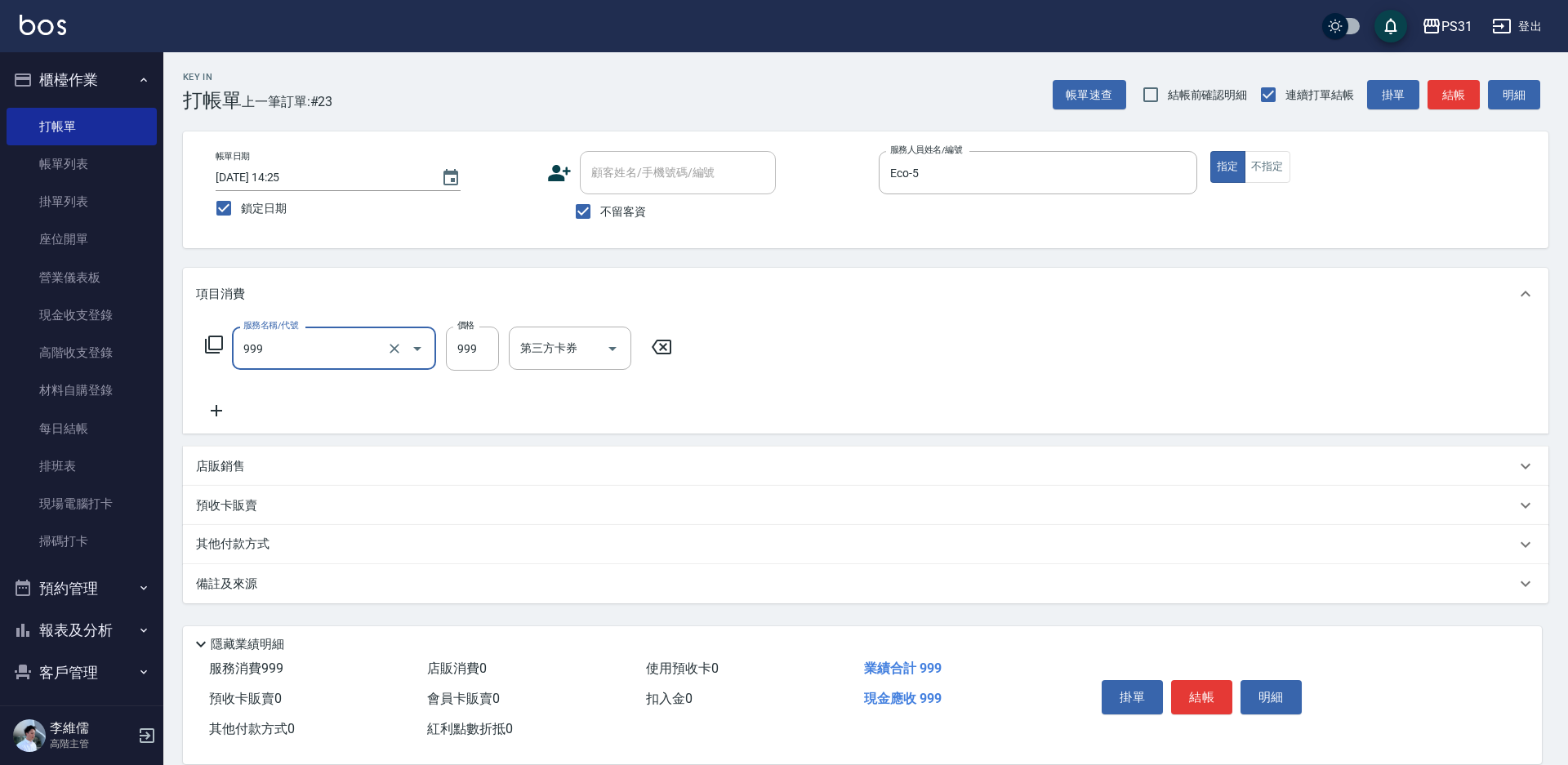
type input "精油套餐999(999)"
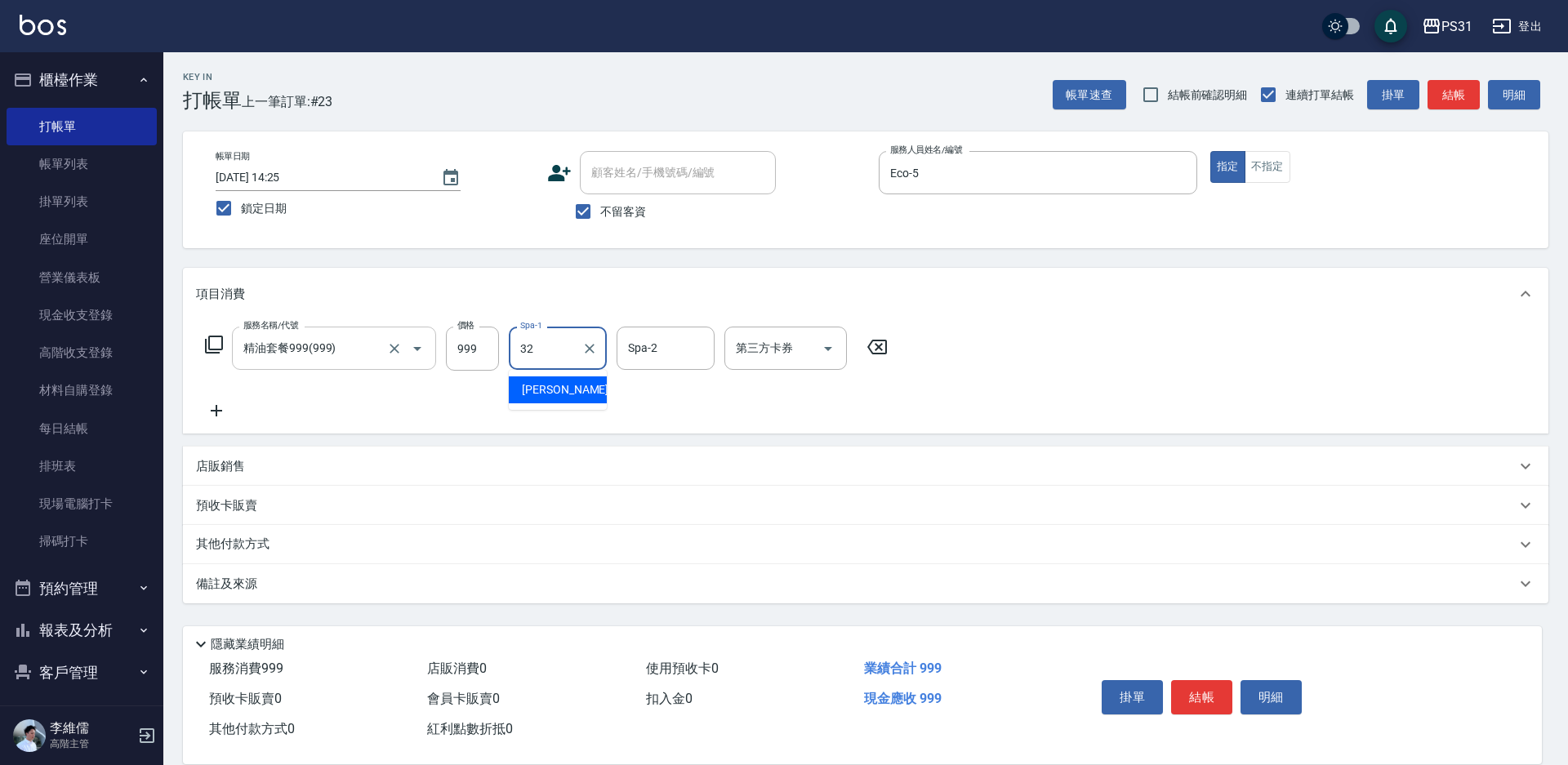
type input "[PERSON_NAME]-32"
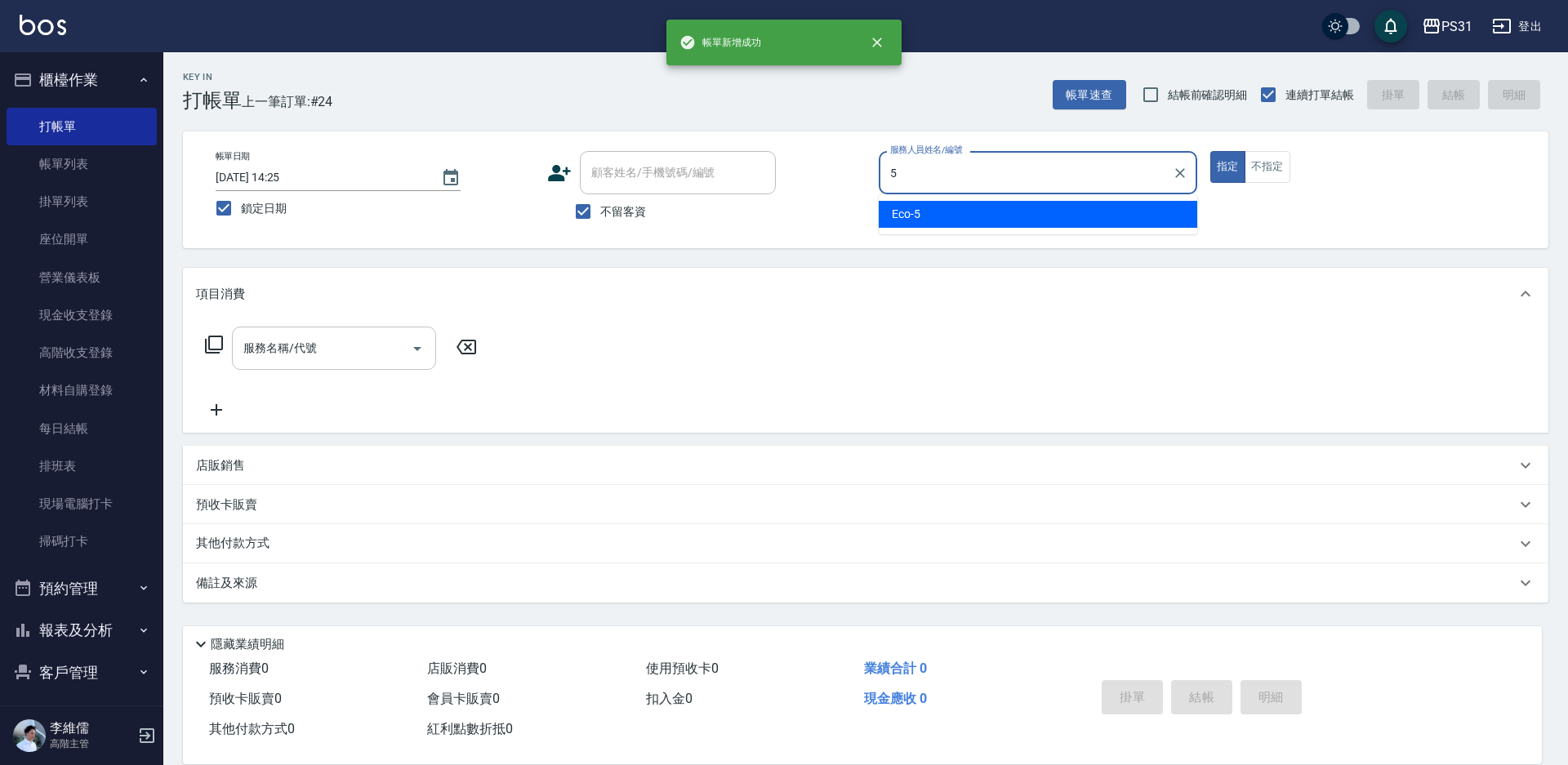
type input "Eco-5"
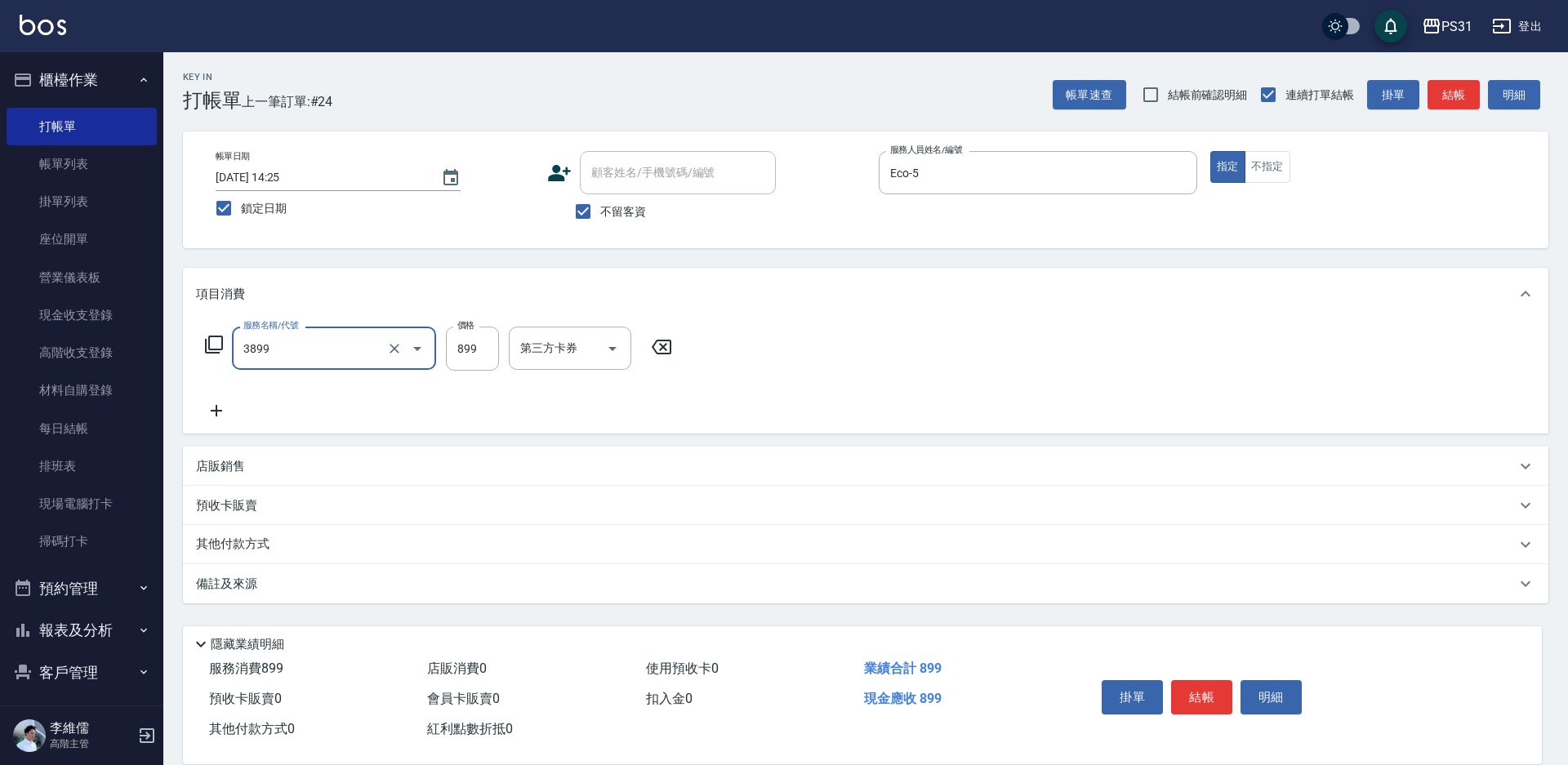
type input "基礎燙(3899)"
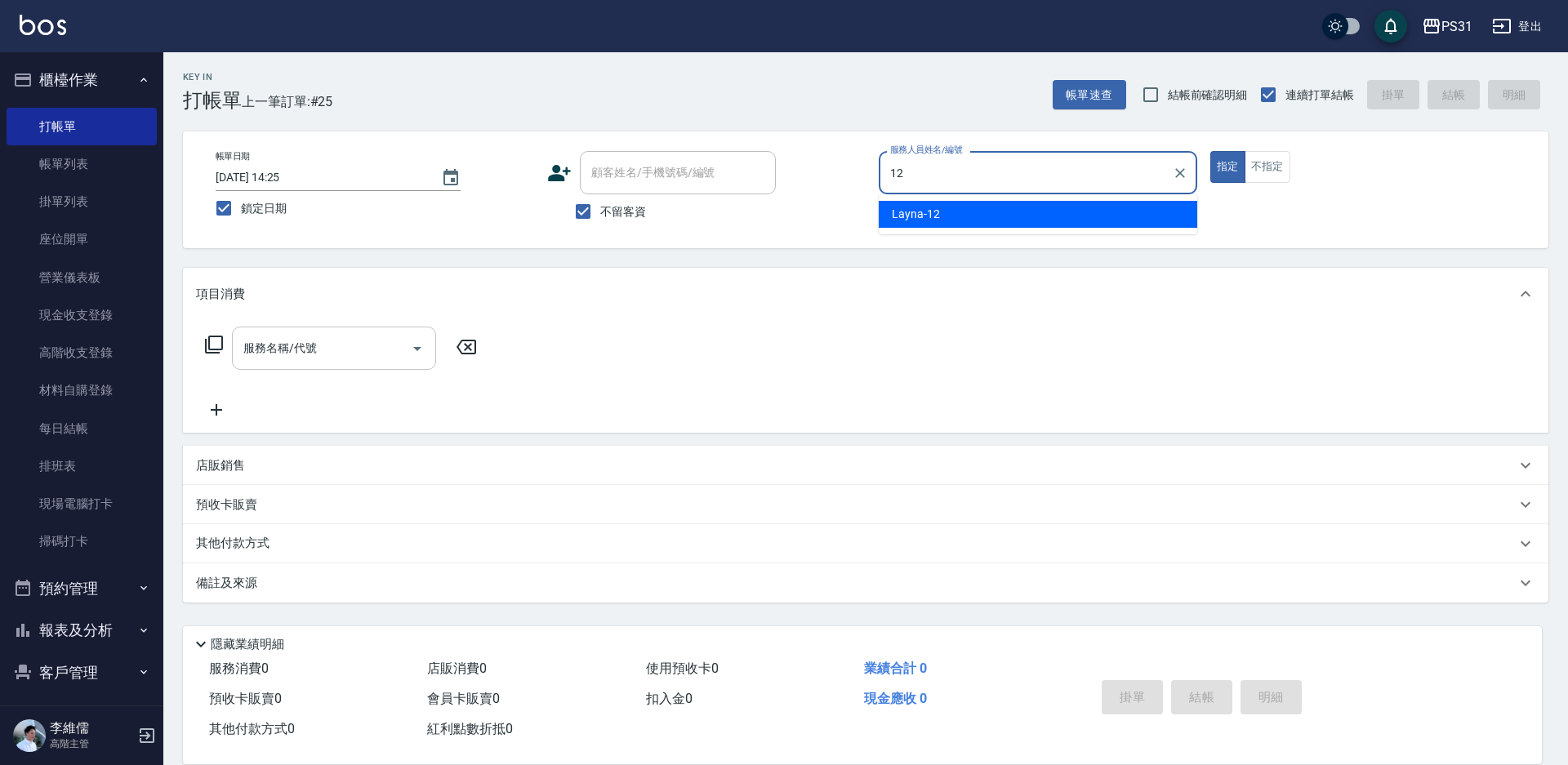
type input "Layna-12"
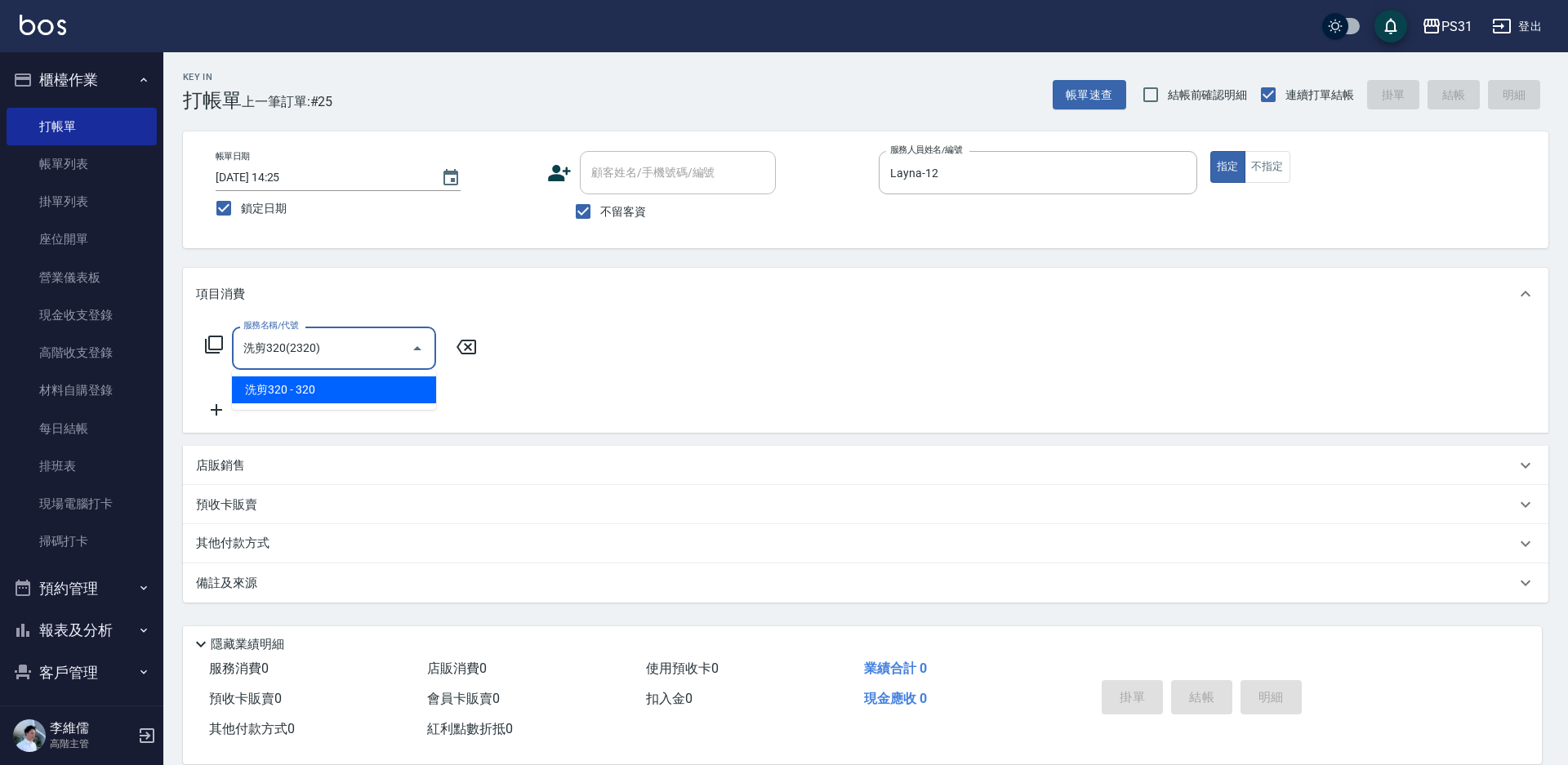
type input "洗剪320(2320)"
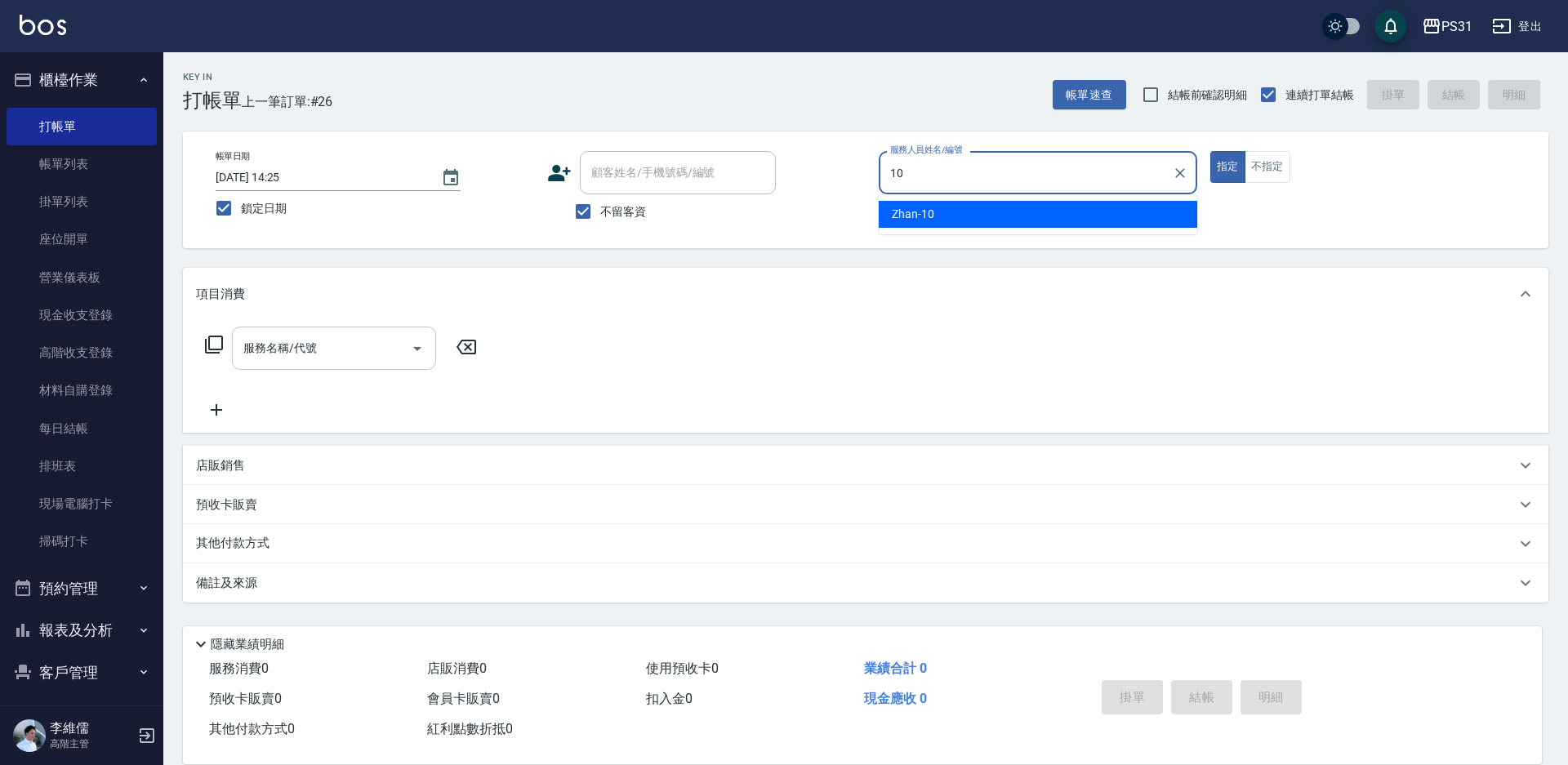
type input "10"
click at [294, 340] on div "服務名稱/代號 服務名稱/代號" at bounding box center [334, 348] width 204 height 43
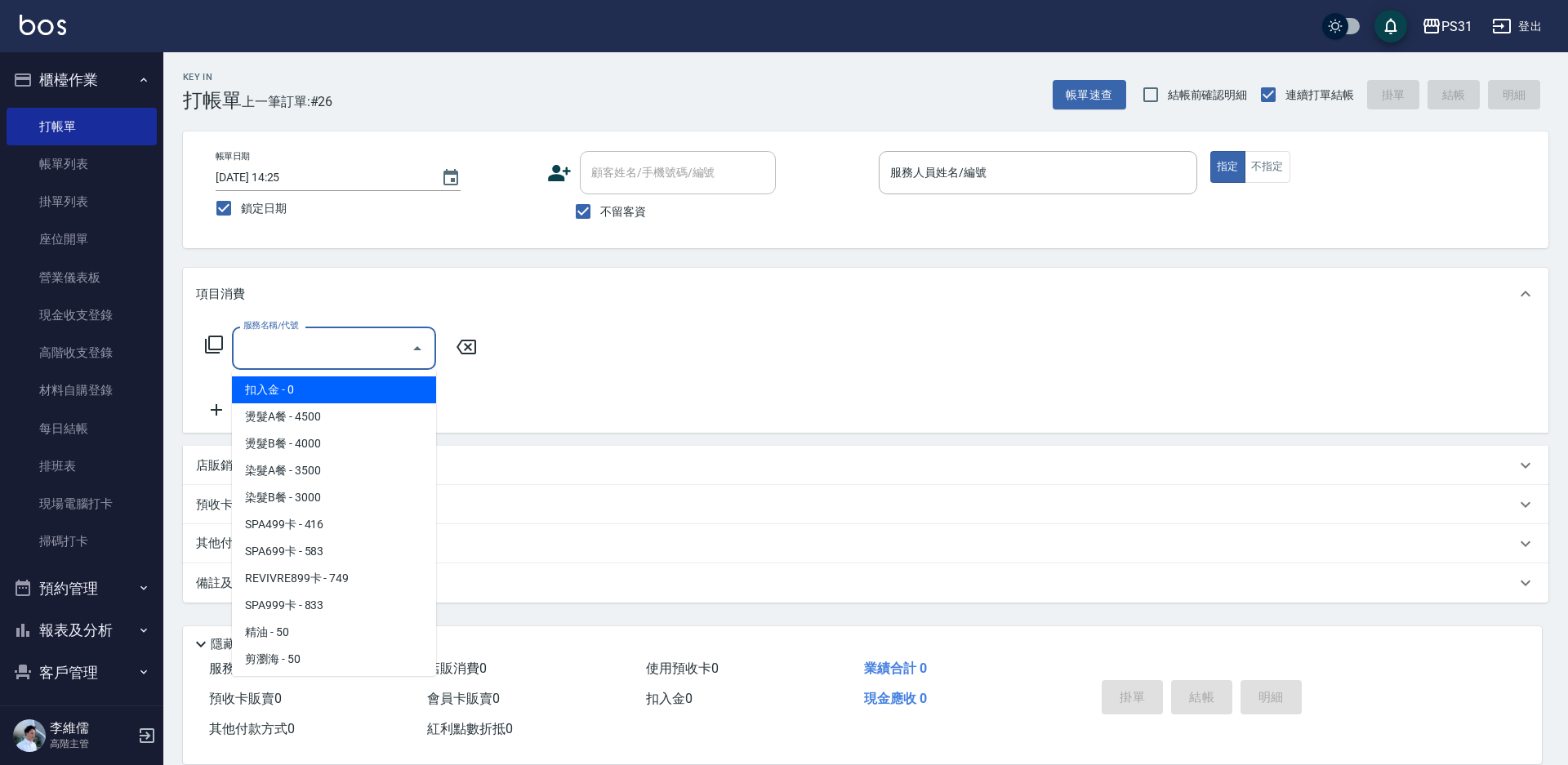
click at [210, 351] on icon at bounding box center [214, 344] width 18 height 18
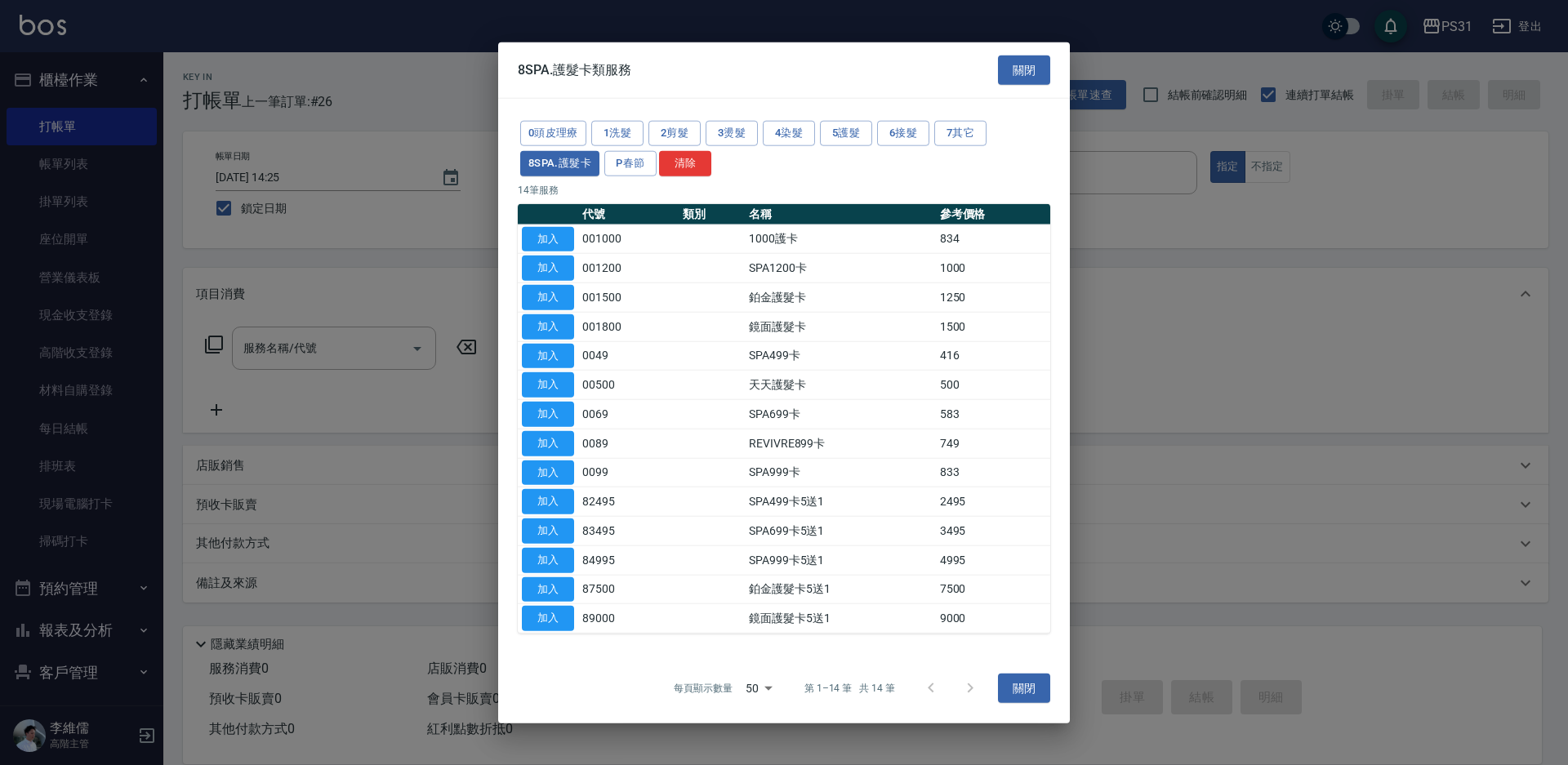
click at [352, 338] on div at bounding box center [784, 382] width 1568 height 765
click at [348, 351] on div at bounding box center [784, 382] width 1568 height 765
click at [306, 346] on div at bounding box center [784, 382] width 1568 height 765
click at [1011, 74] on button "關閉" at bounding box center [1024, 70] width 53 height 31
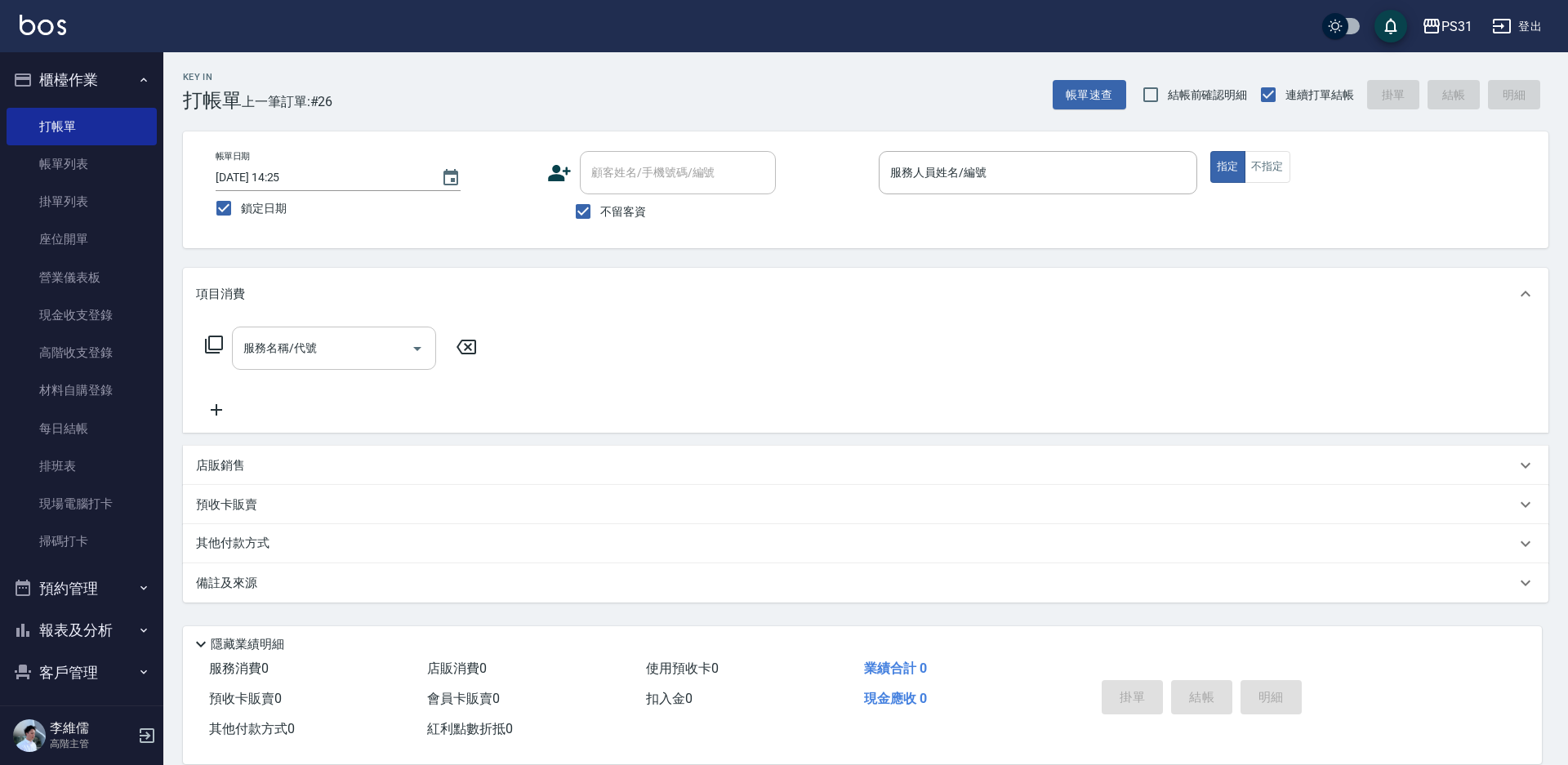
click at [359, 335] on input "服務名稱/代號" at bounding box center [322, 349] width 165 height 29
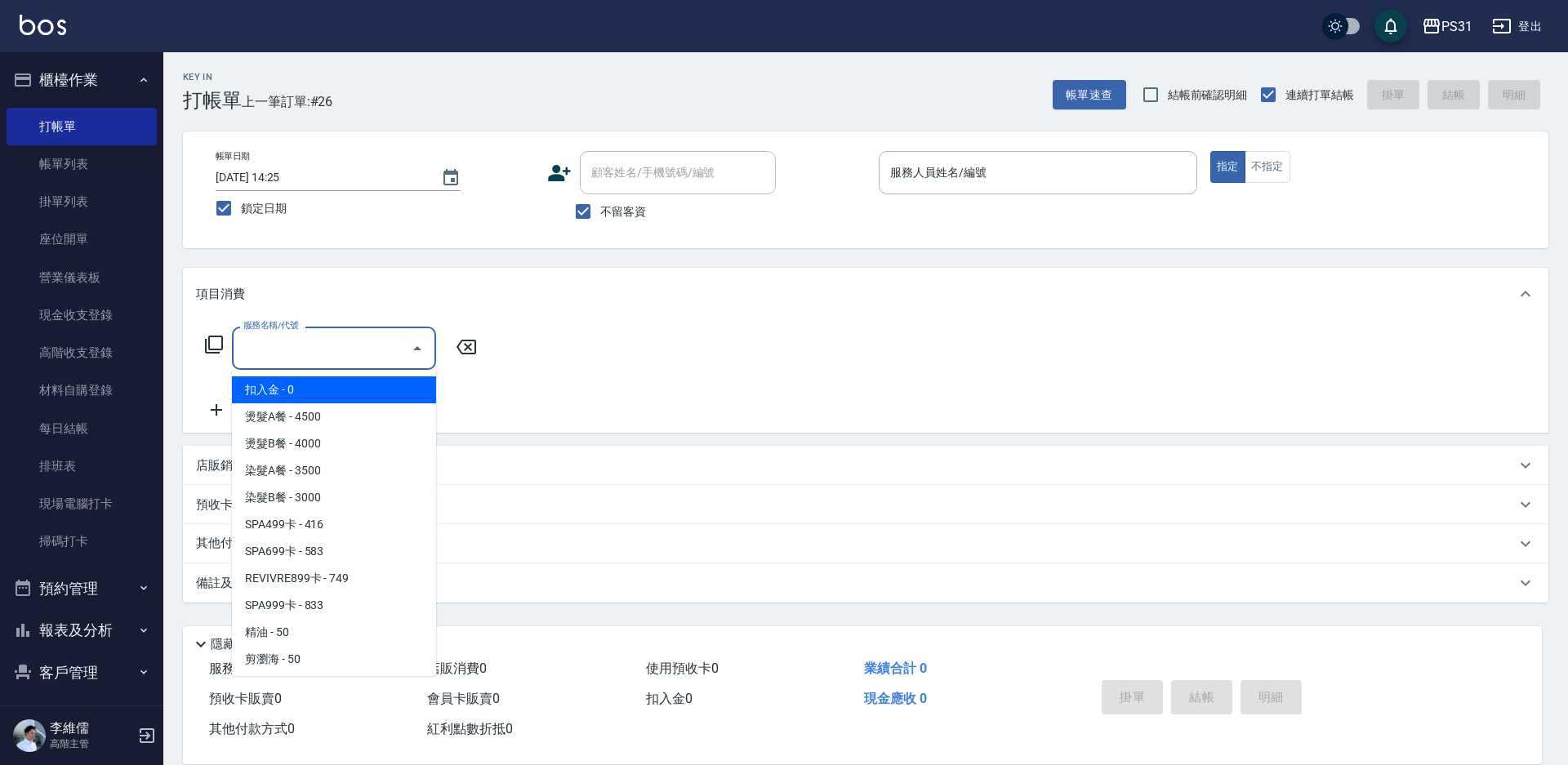
type input "4"
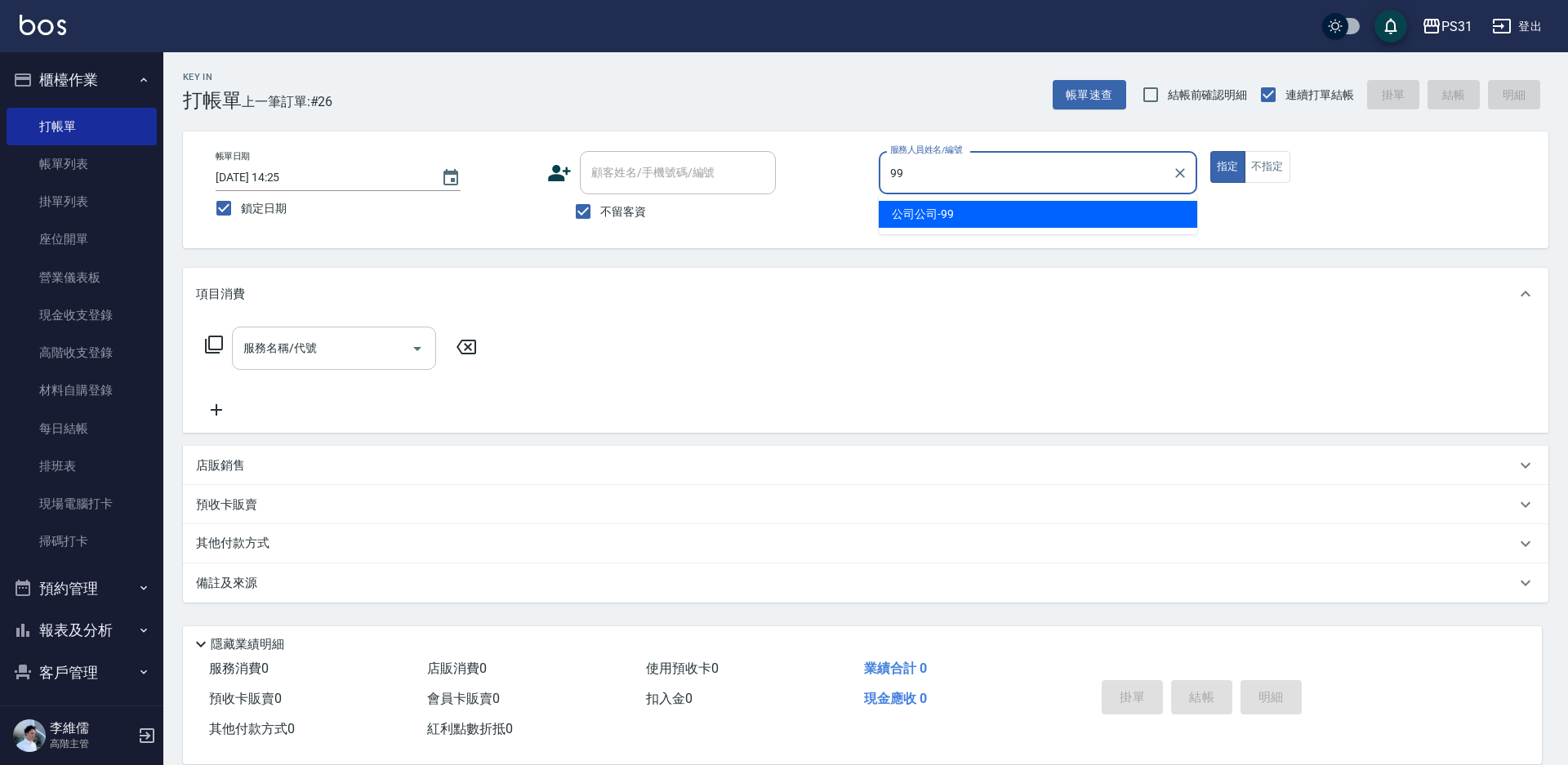
type input "9"
type input "Zhan-10"
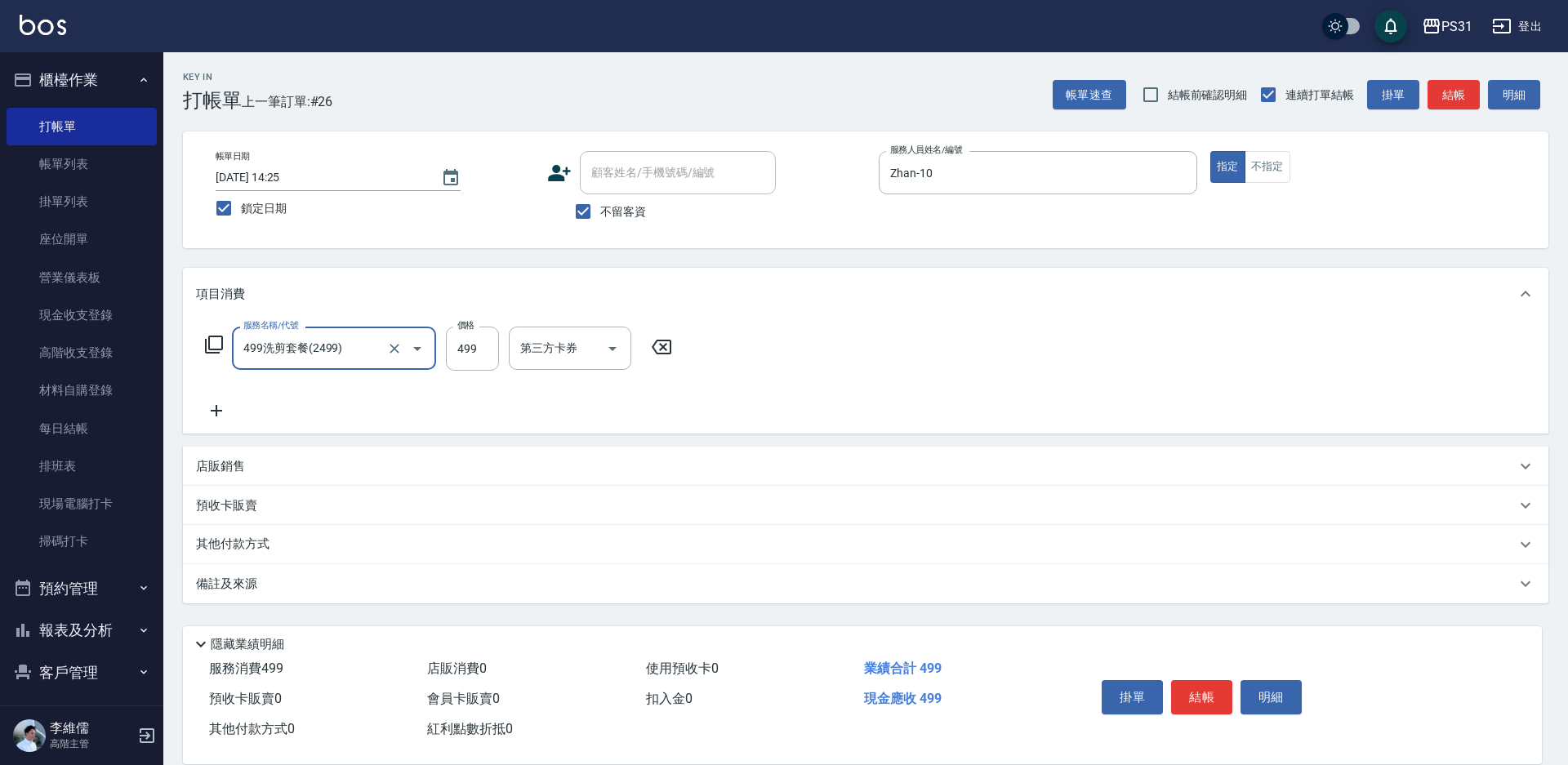
type input "499洗剪套餐(2499)"
type input "500"
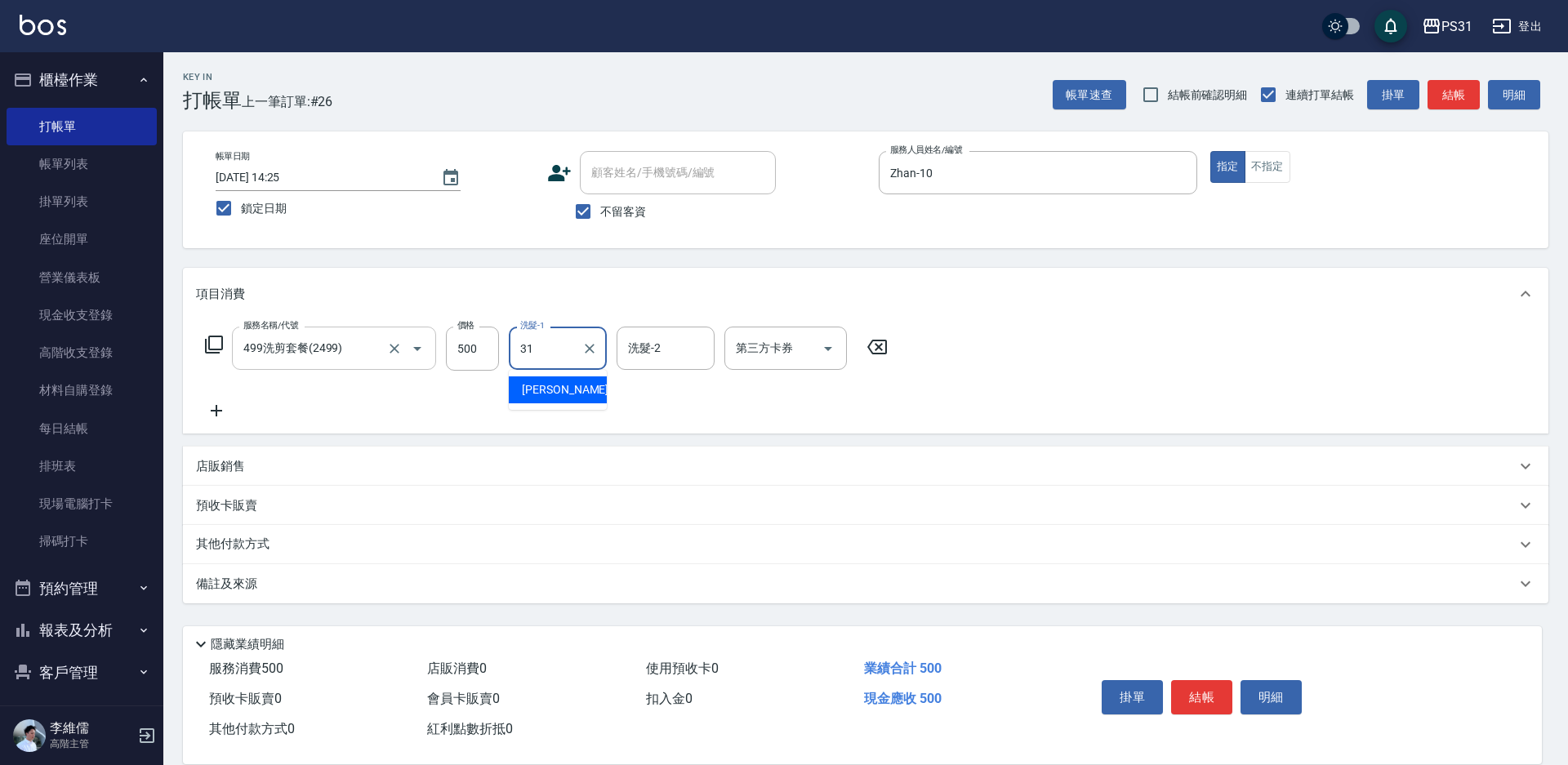
type input "[PERSON_NAME]-31"
